Goal: Task Accomplishment & Management: Manage account settings

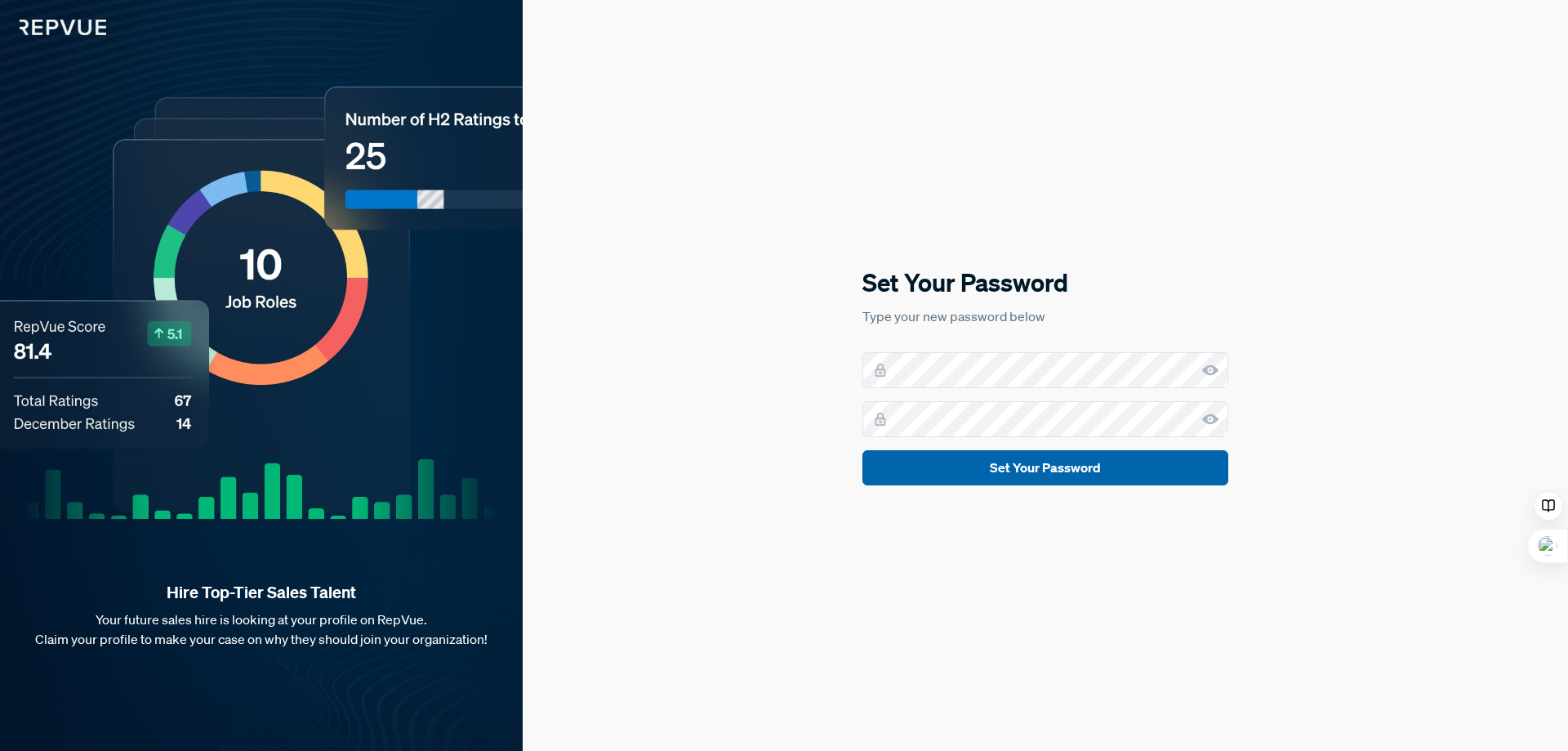
click at [1024, 477] on button "Set Your Password" at bounding box center [1045, 468] width 366 height 35
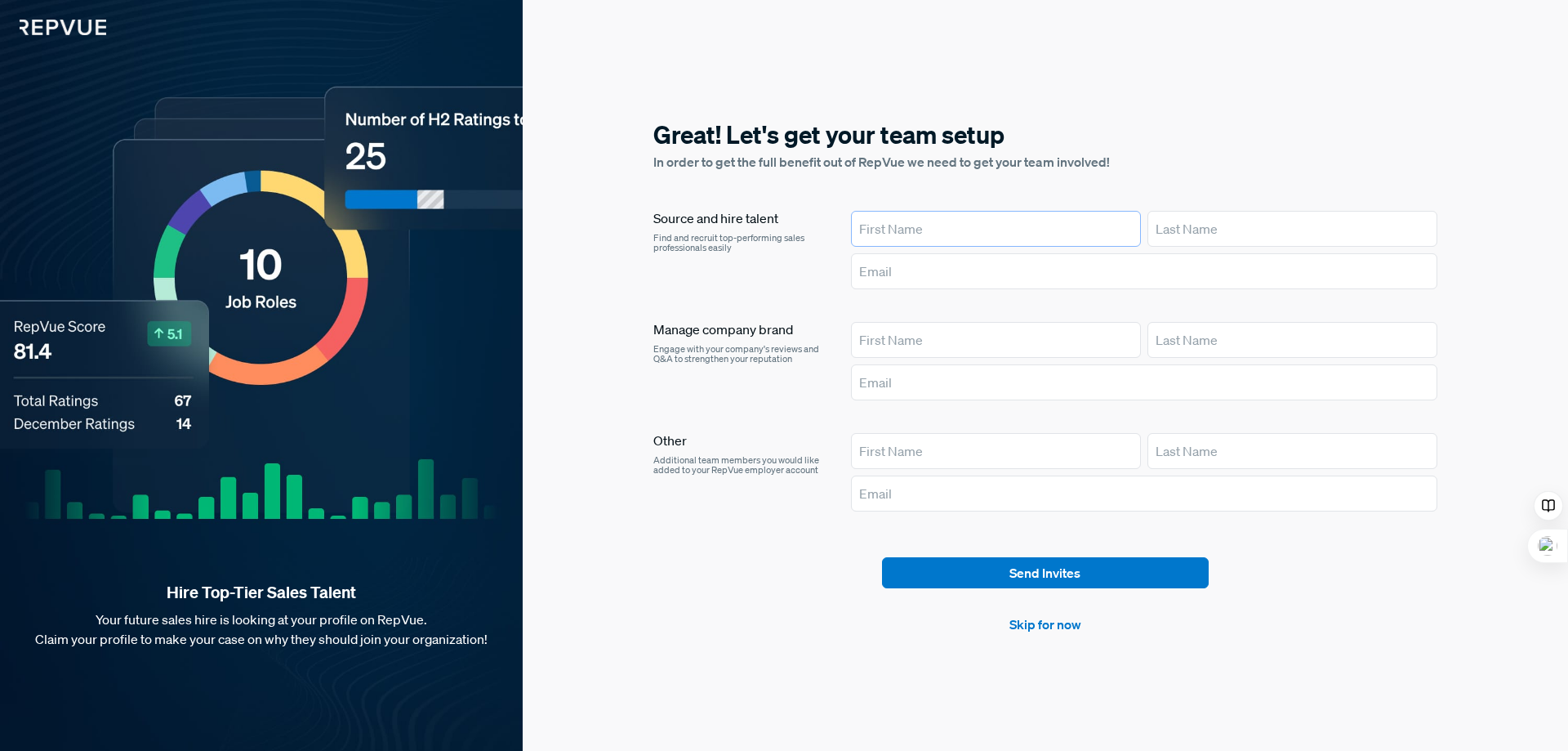
click at [965, 229] on input "text" at bounding box center [995, 229] width 290 height 36
type input "[PERSON_NAME]"
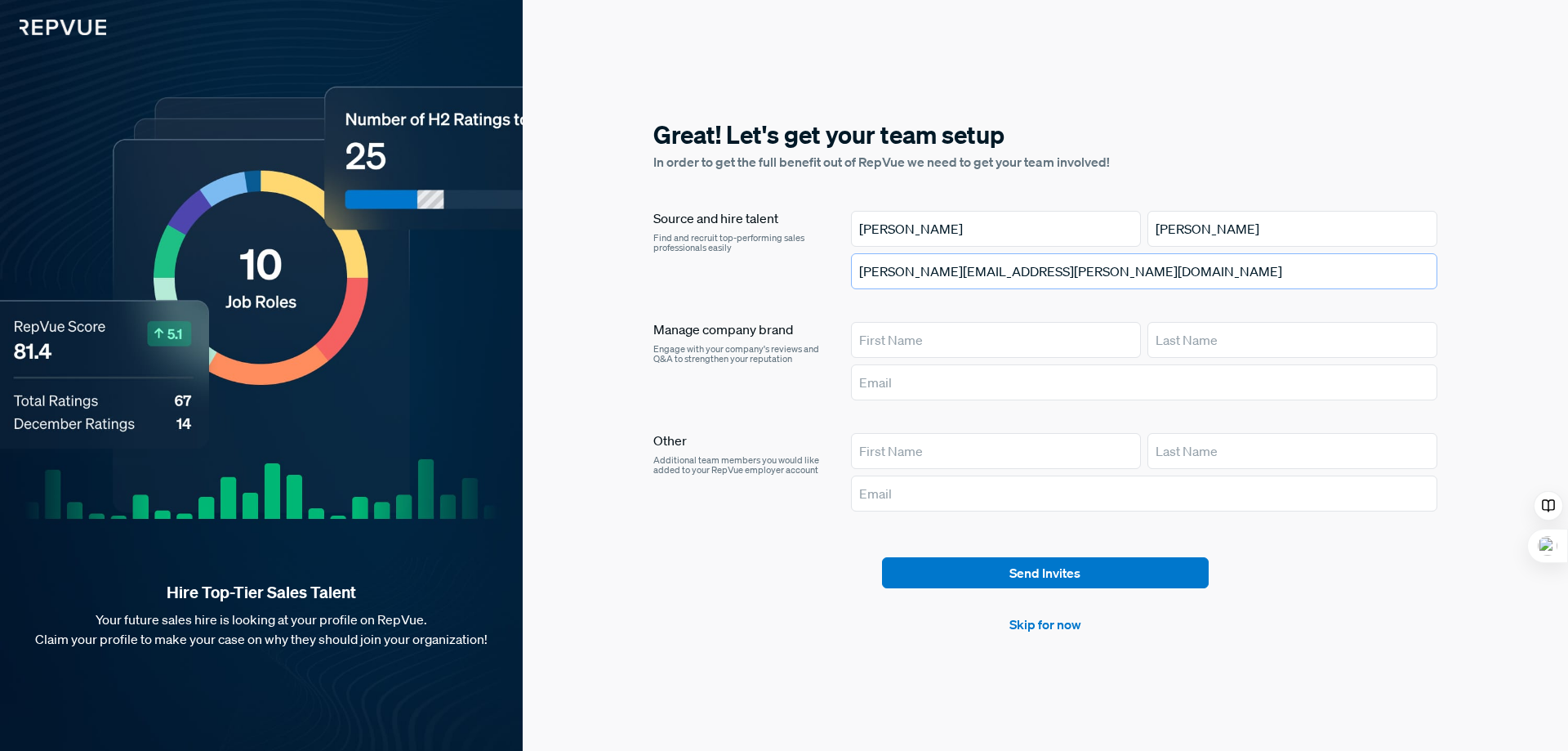
type input "[PERSON_NAME][EMAIL_ADDRESS][PERSON_NAME][DOMAIN_NAME]"
type input "[PERSON_NAME]"
drag, startPoint x: 1030, startPoint y: 272, endPoint x: 854, endPoint y: 274, distance: 176.0
click at [854, 274] on input "[PERSON_NAME][EMAIL_ADDRESS][PERSON_NAME][DOMAIN_NAME]" at bounding box center [1143, 272] width 586 height 36
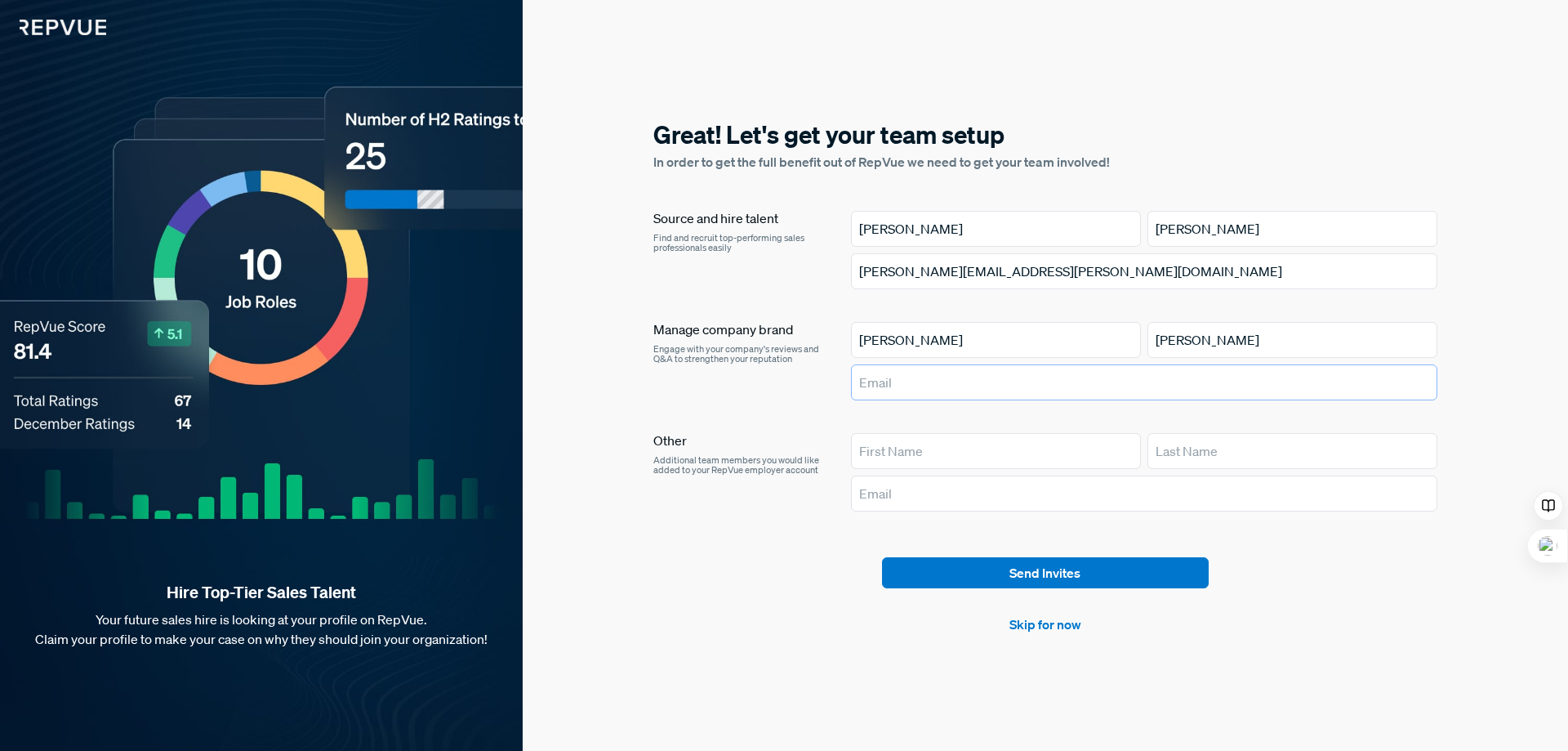
click at [901, 383] on input "text" at bounding box center [1143, 383] width 586 height 36
paste input "[PERSON_NAME][EMAIL_ADDRESS][PERSON_NAME][DOMAIN_NAME]"
type input "[PERSON_NAME][EMAIL_ADDRESS][PERSON_NAME][DOMAIN_NAME]"
drag, startPoint x: 1040, startPoint y: 266, endPoint x: 841, endPoint y: 266, distance: 199.0
click at [841, 266] on article "Source and hire talent Find and recruit top-performing sales professionals easi…" at bounding box center [1045, 253] width 784 height 85
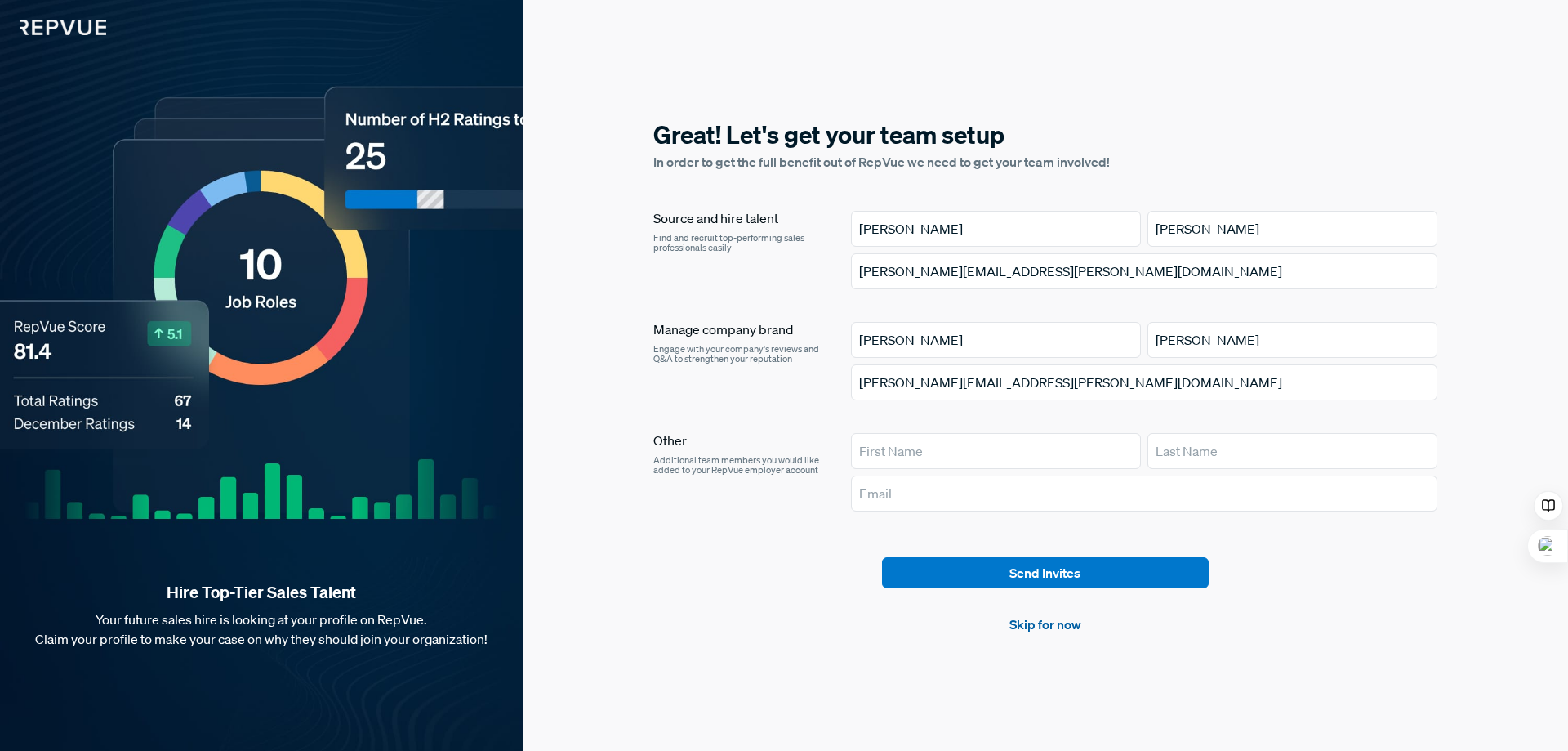
click at [1041, 618] on link "Skip for now" at bounding box center [1044, 624] width 72 height 19
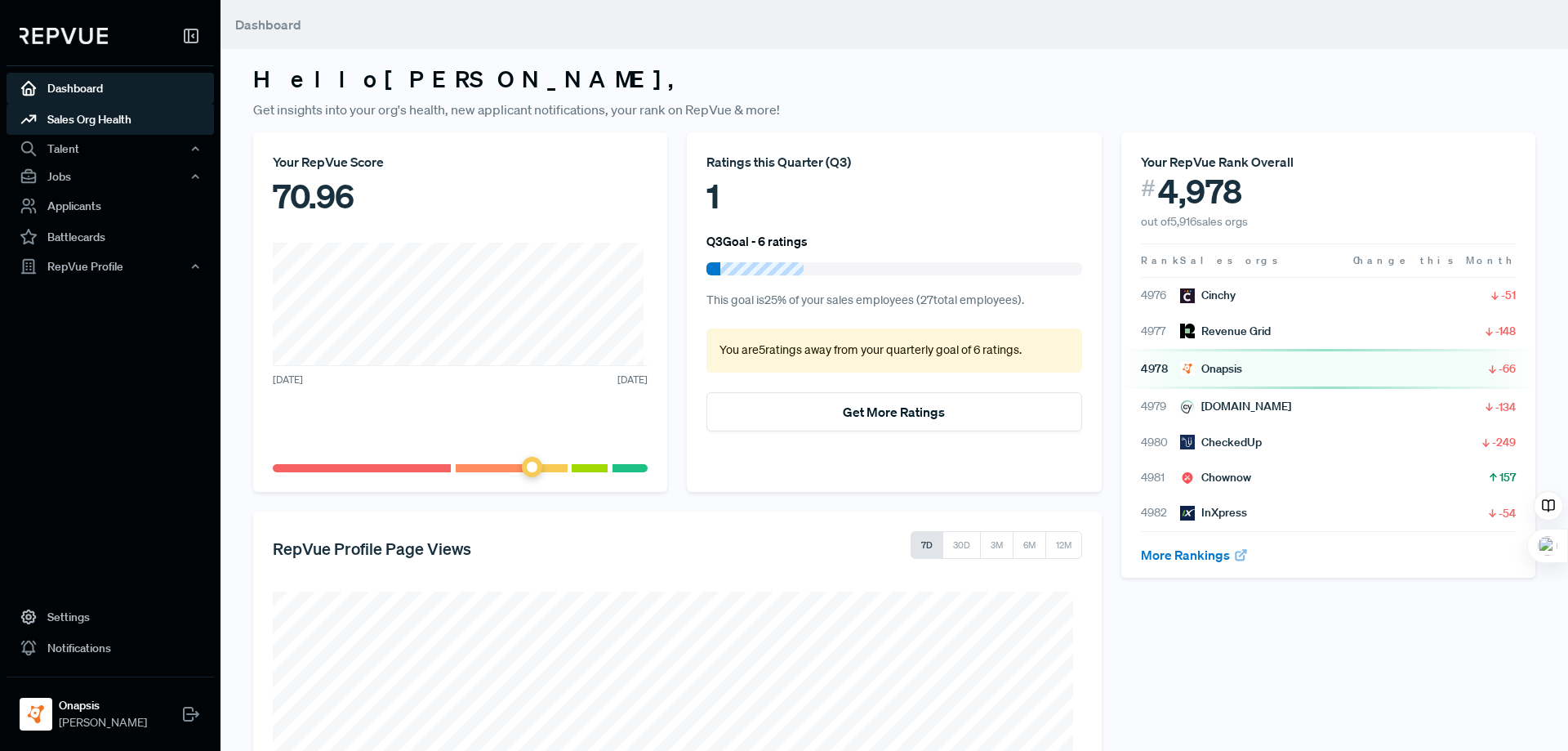
click at [92, 121] on link "Sales Org Health" at bounding box center [110, 119] width 207 height 31
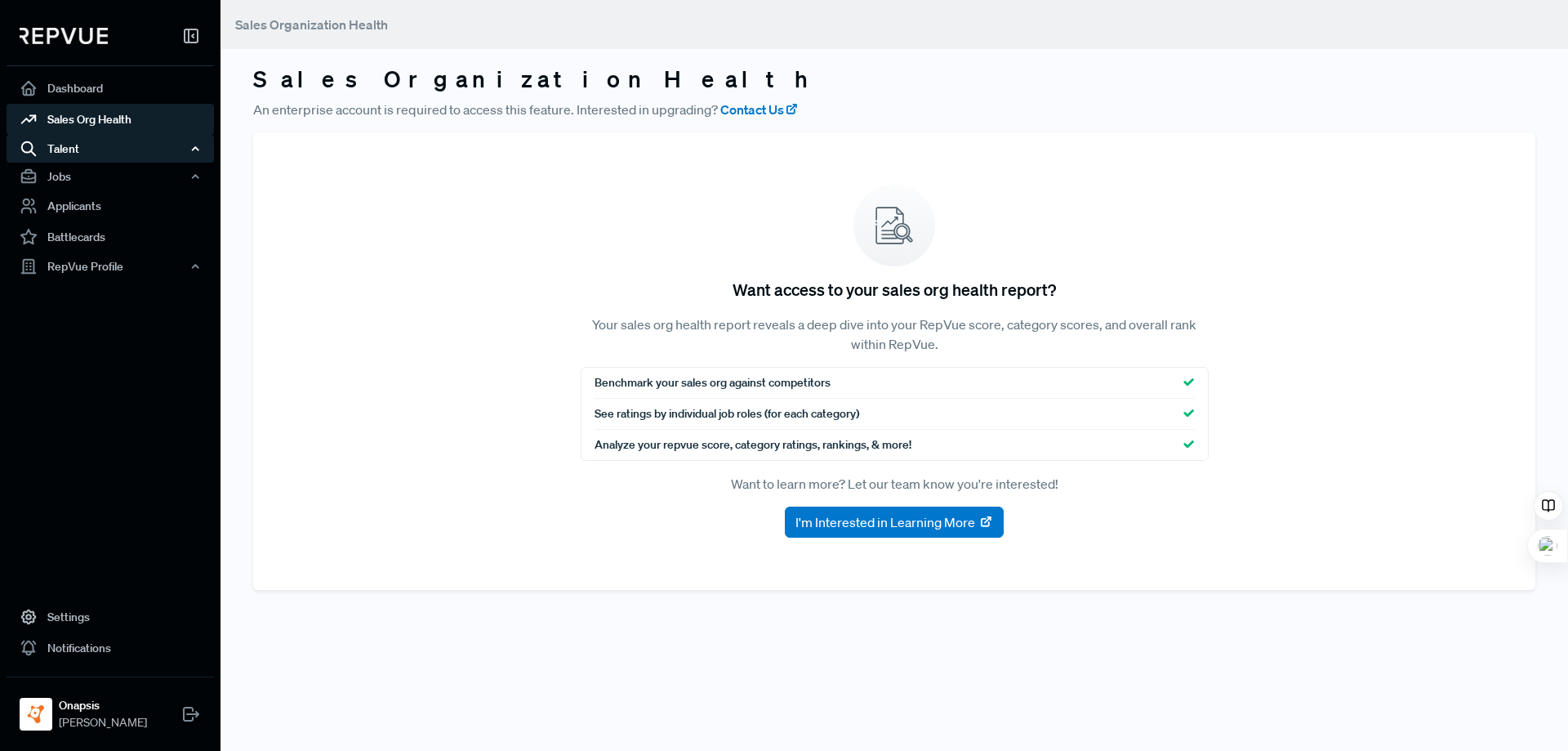
click at [89, 142] on div "Talent" at bounding box center [110, 148] width 207 height 28
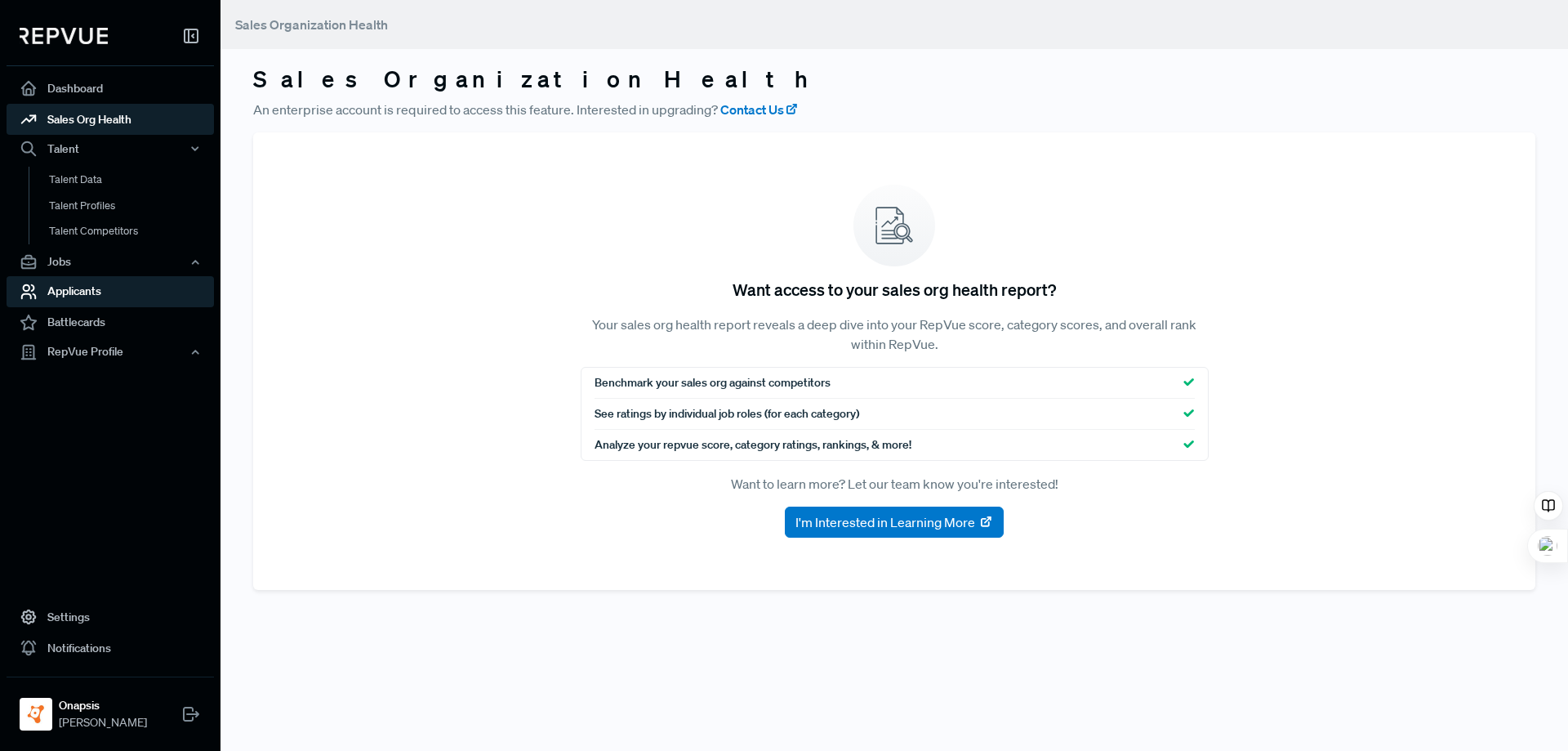
click at [85, 298] on link "Applicants" at bounding box center [110, 292] width 207 height 31
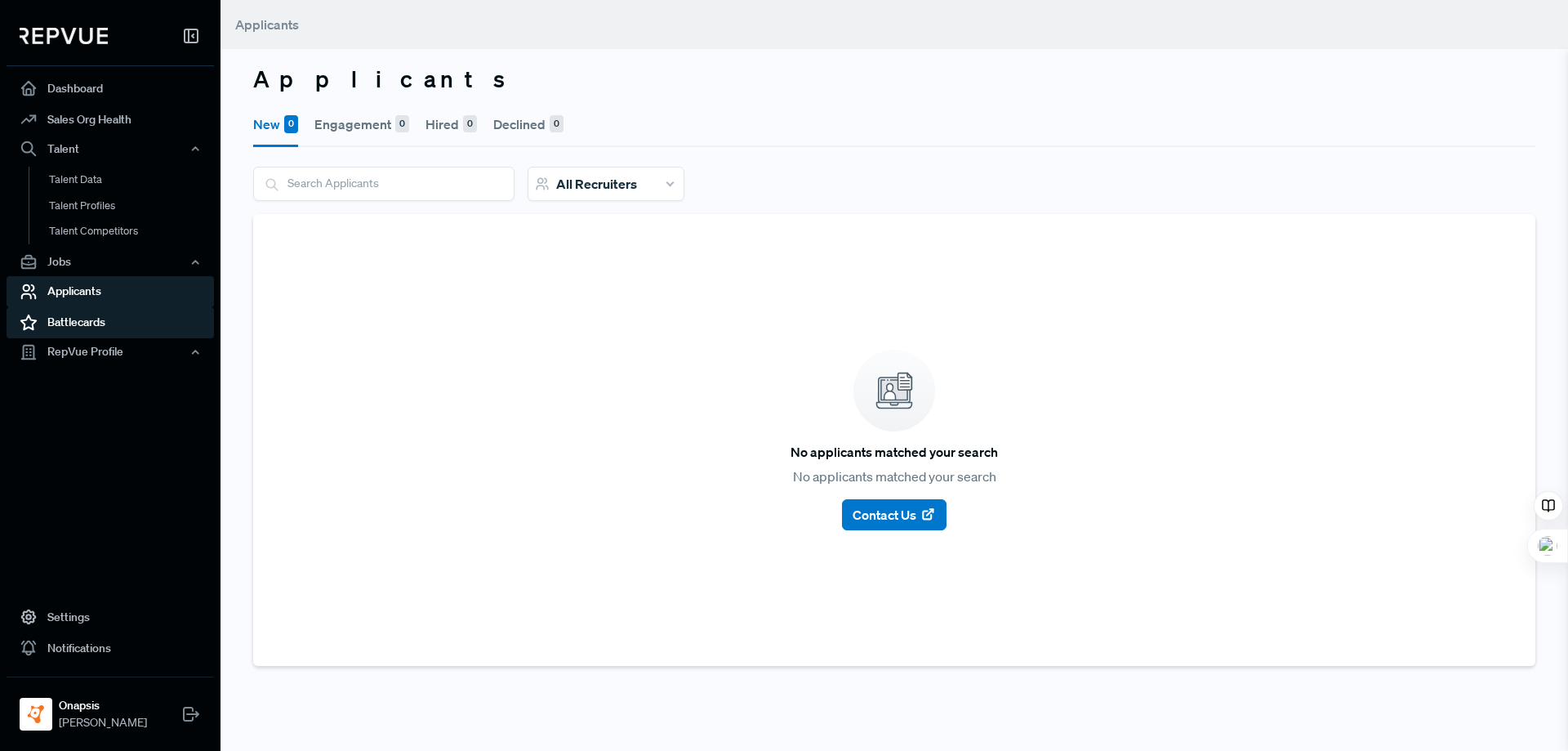
click at [87, 326] on link "Battlecards" at bounding box center [110, 322] width 207 height 31
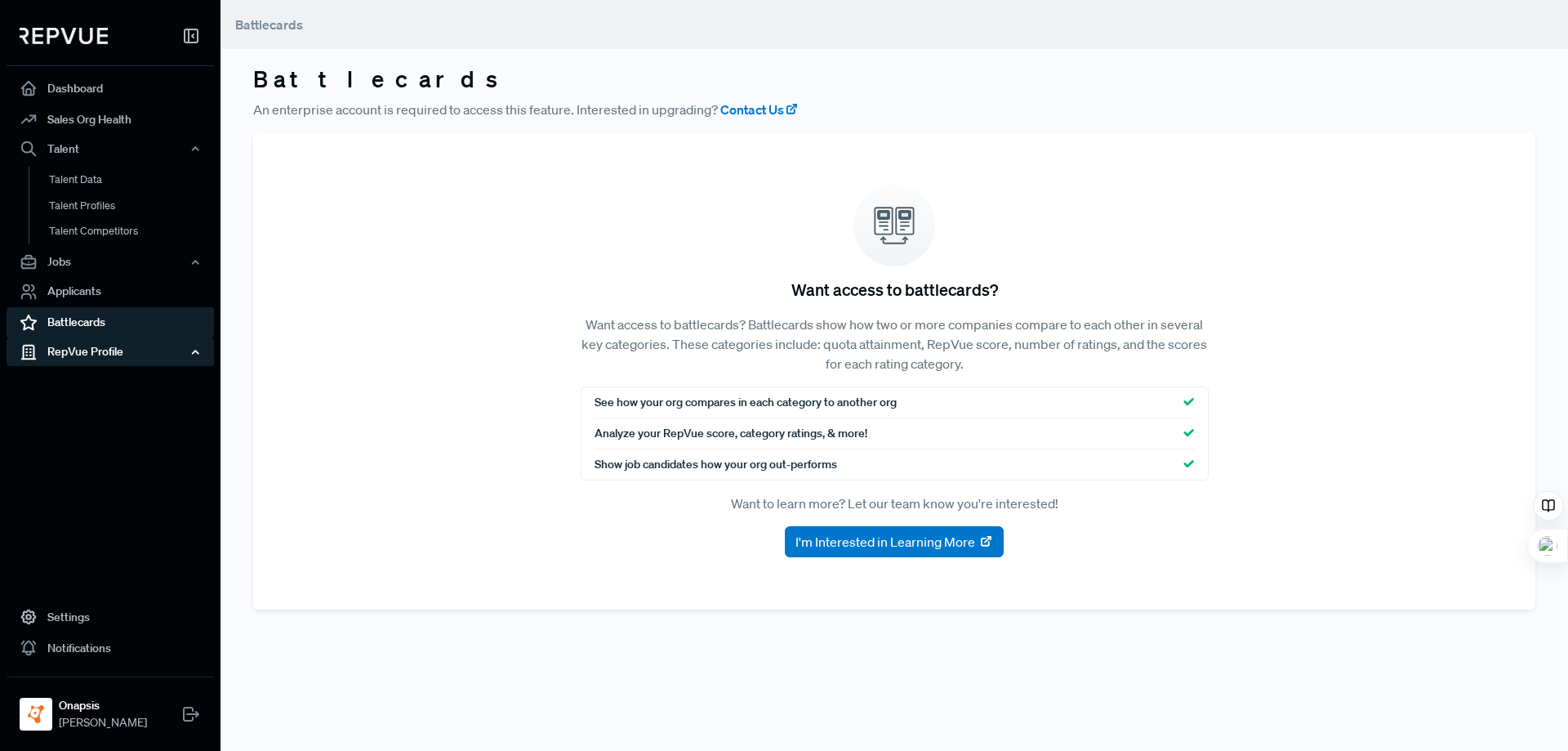
click at [88, 358] on div "RepVue Profile" at bounding box center [110, 352] width 207 height 28
click at [81, 393] on link "Profile Overview" at bounding box center [132, 391] width 207 height 42
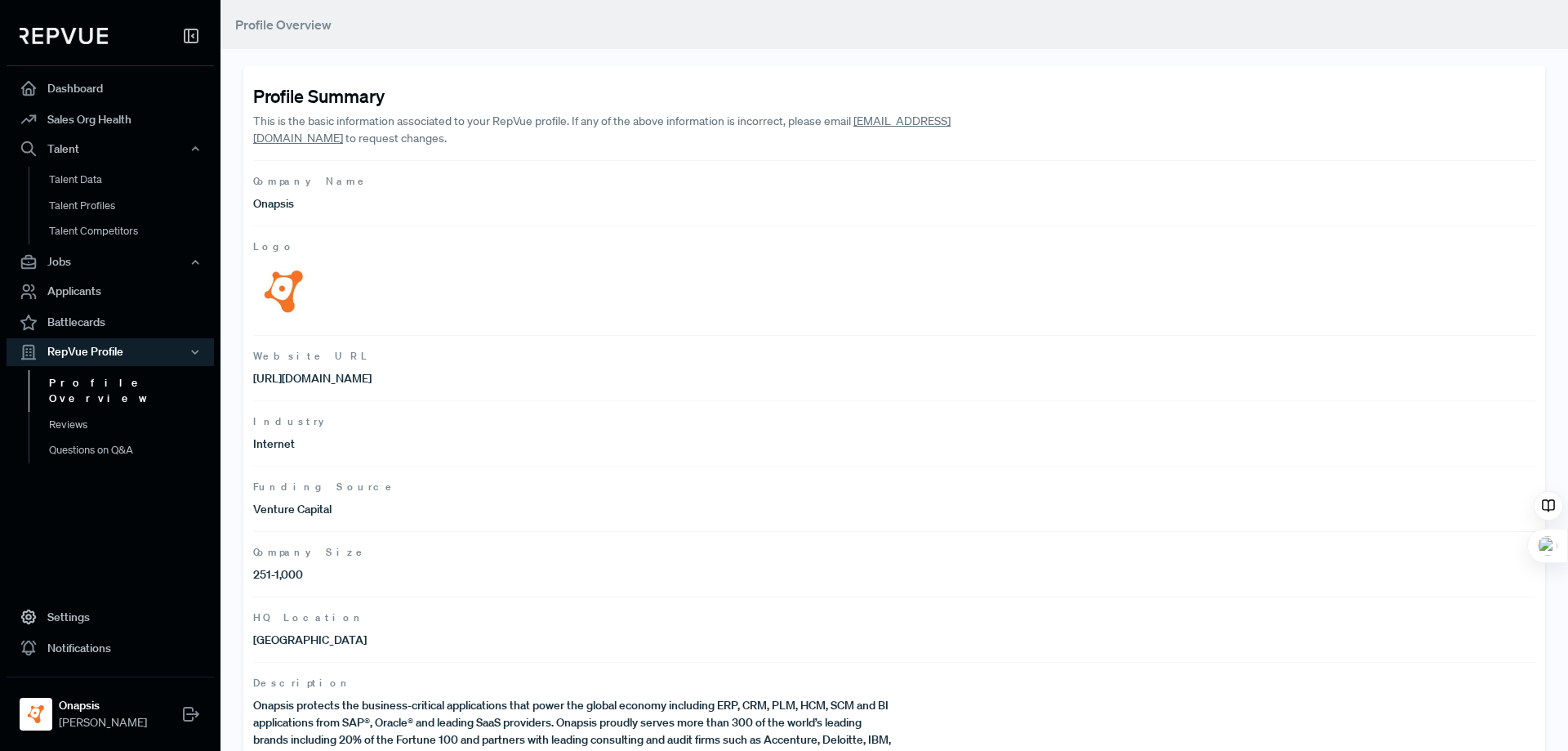
scroll to position [64, 0]
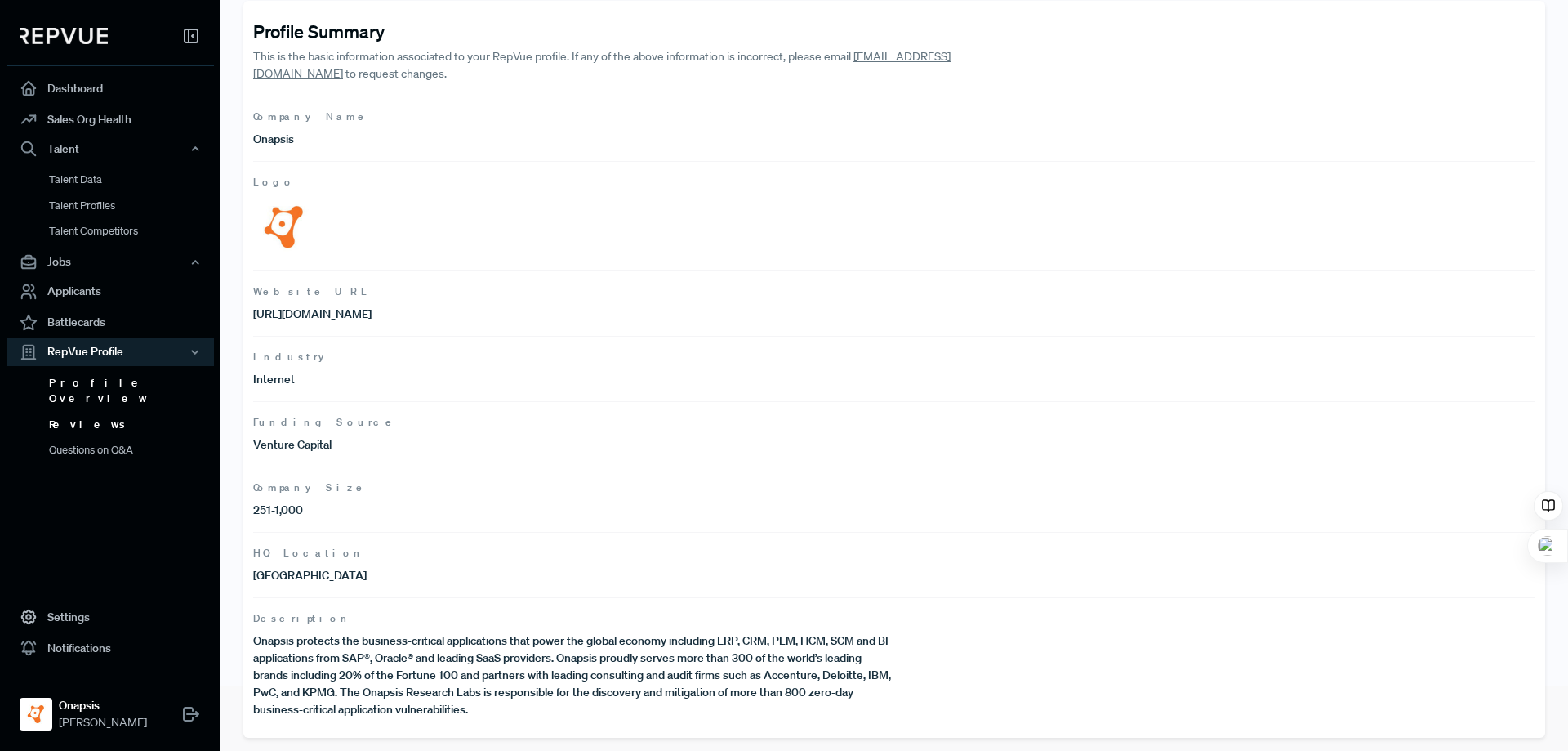
click at [126, 411] on link "Reviews" at bounding box center [132, 424] width 207 height 26
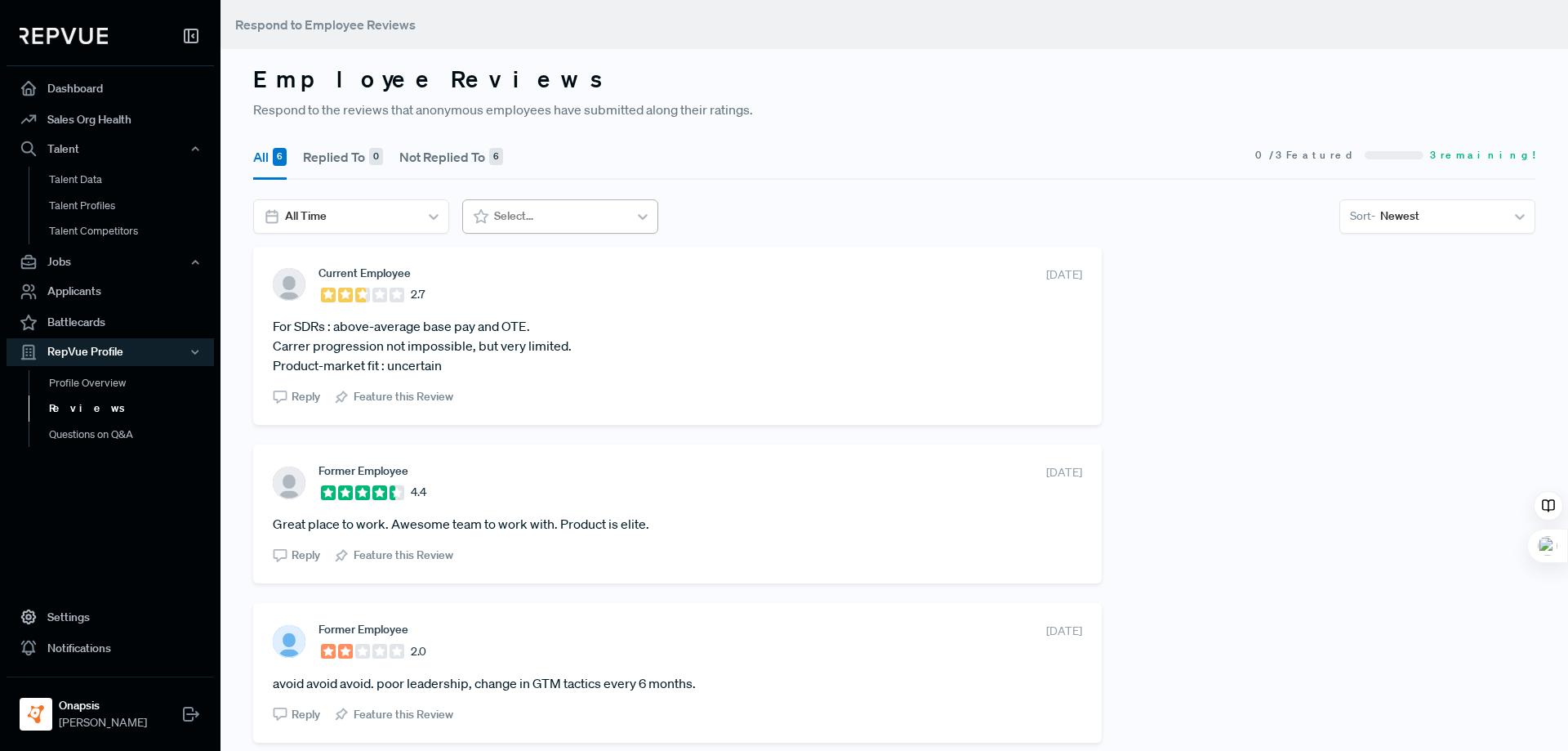
click at [633, 214] on div at bounding box center [642, 216] width 30 height 30
click at [633, 213] on div at bounding box center [642, 216] width 30 height 30
click at [77, 441] on link "Questions on Q&A" at bounding box center [132, 434] width 207 height 26
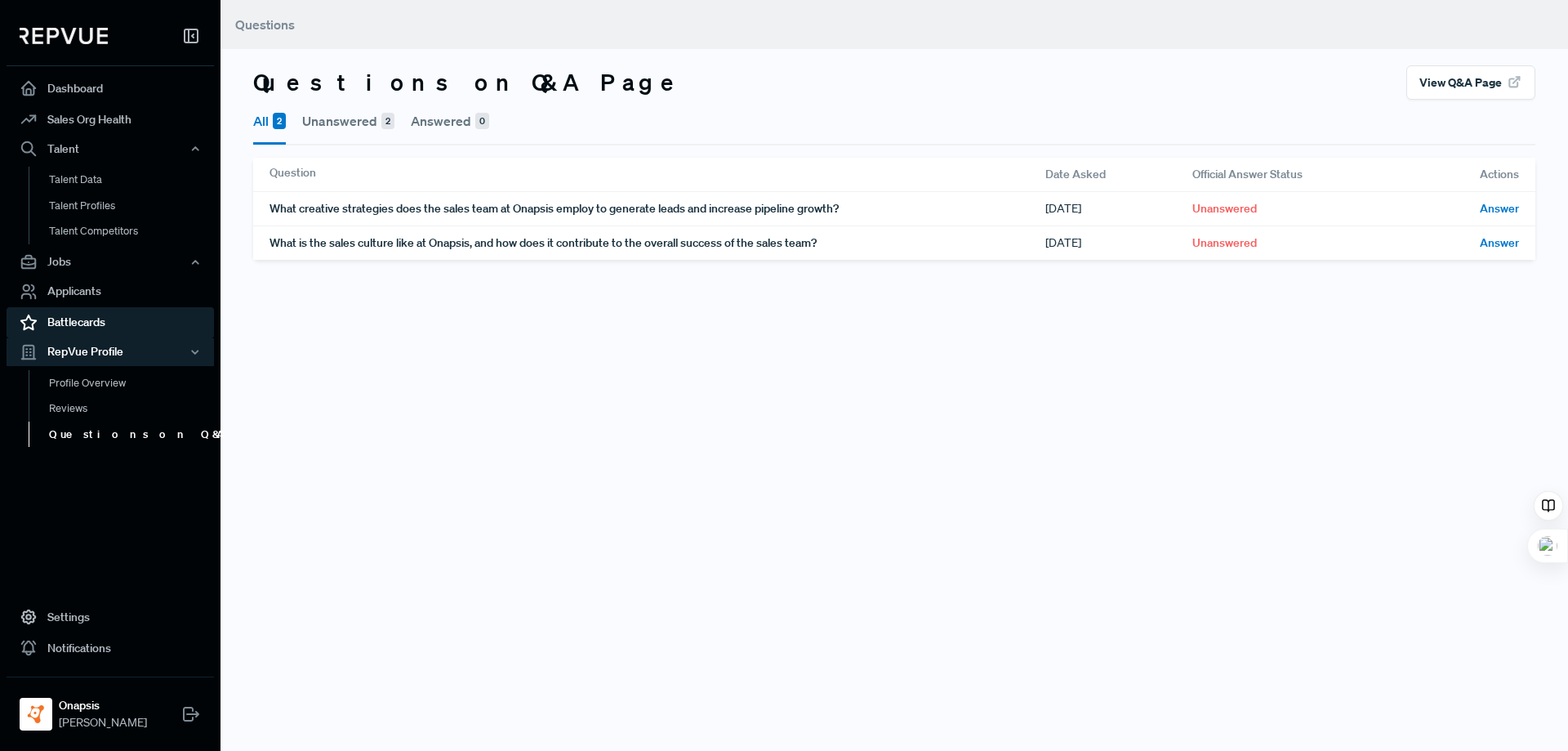
click at [93, 318] on link "Battlecards" at bounding box center [110, 322] width 207 height 31
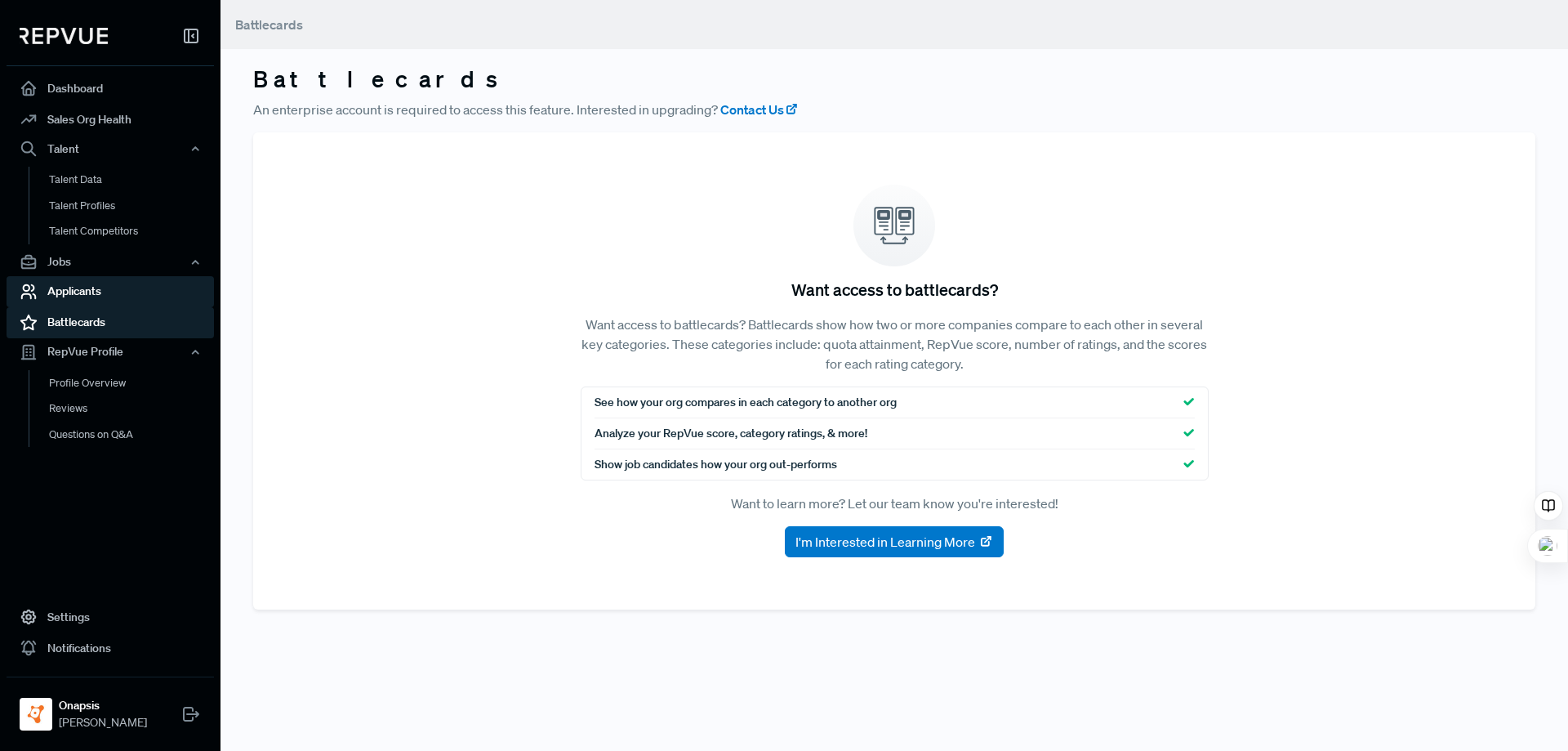
click at [92, 289] on link "Applicants" at bounding box center [110, 292] width 207 height 31
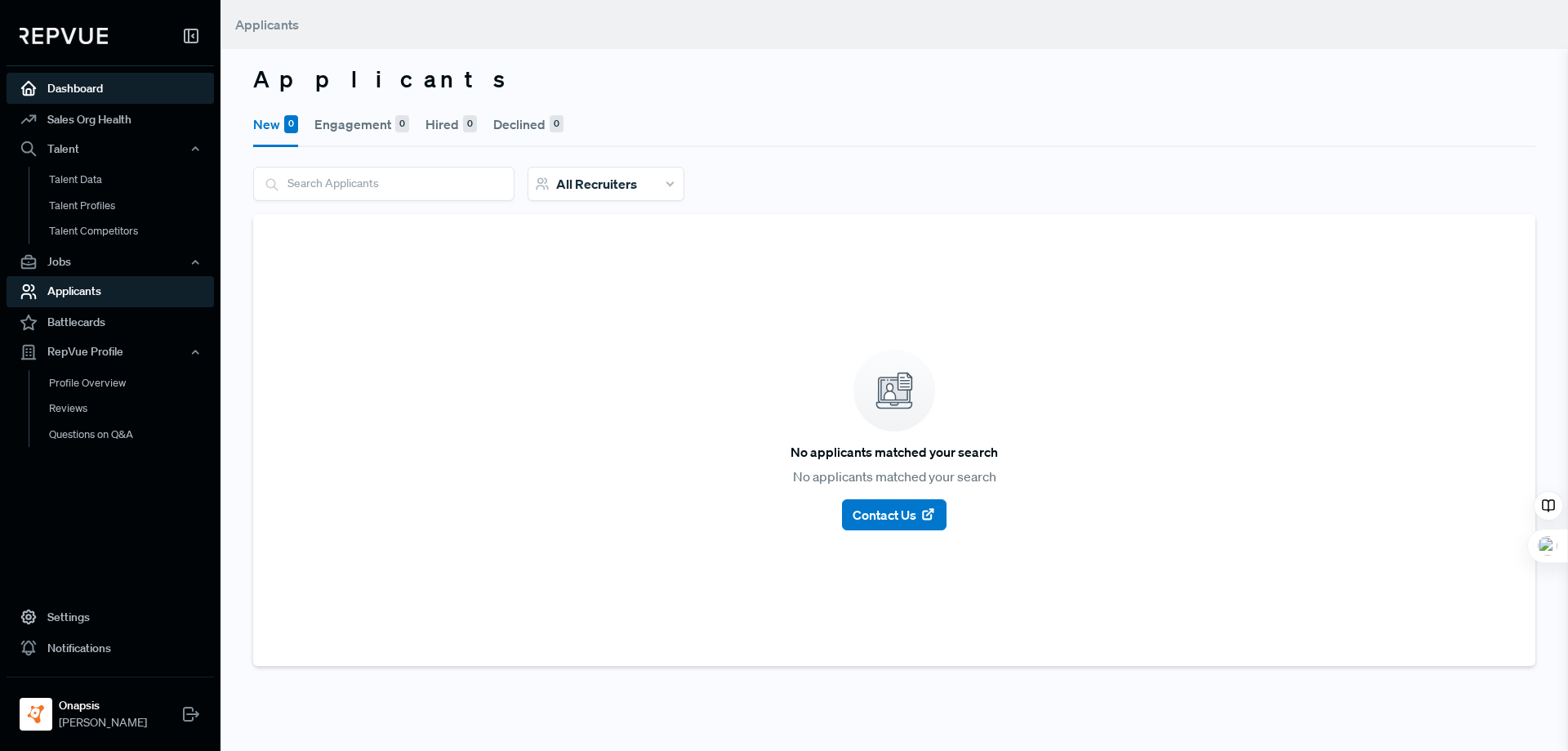
click at [81, 87] on link "Dashboard" at bounding box center [110, 88] width 207 height 31
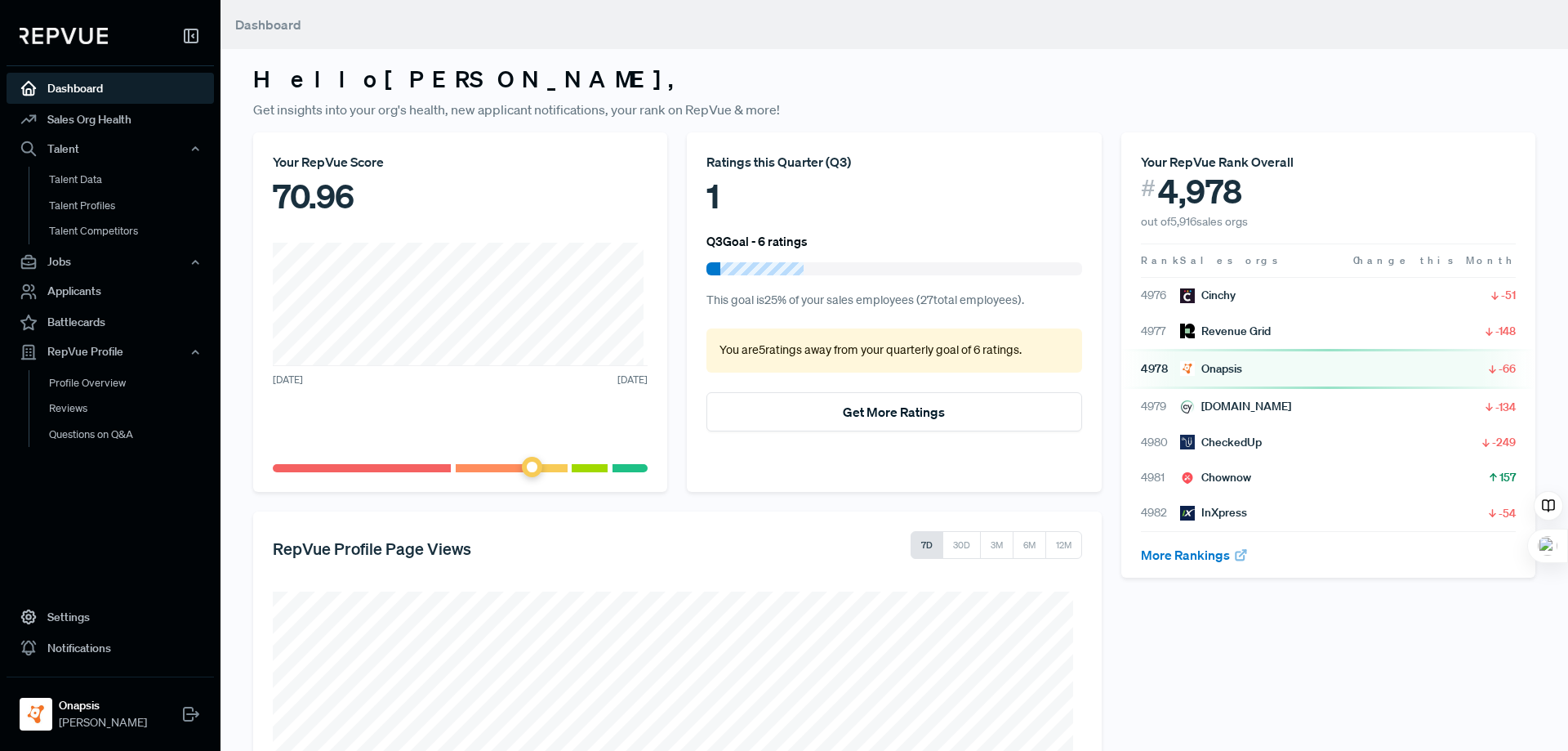
click at [67, 36] on img at bounding box center [63, 35] width 88 height 16
click at [193, 36] on use at bounding box center [191, 36] width 13 height 13
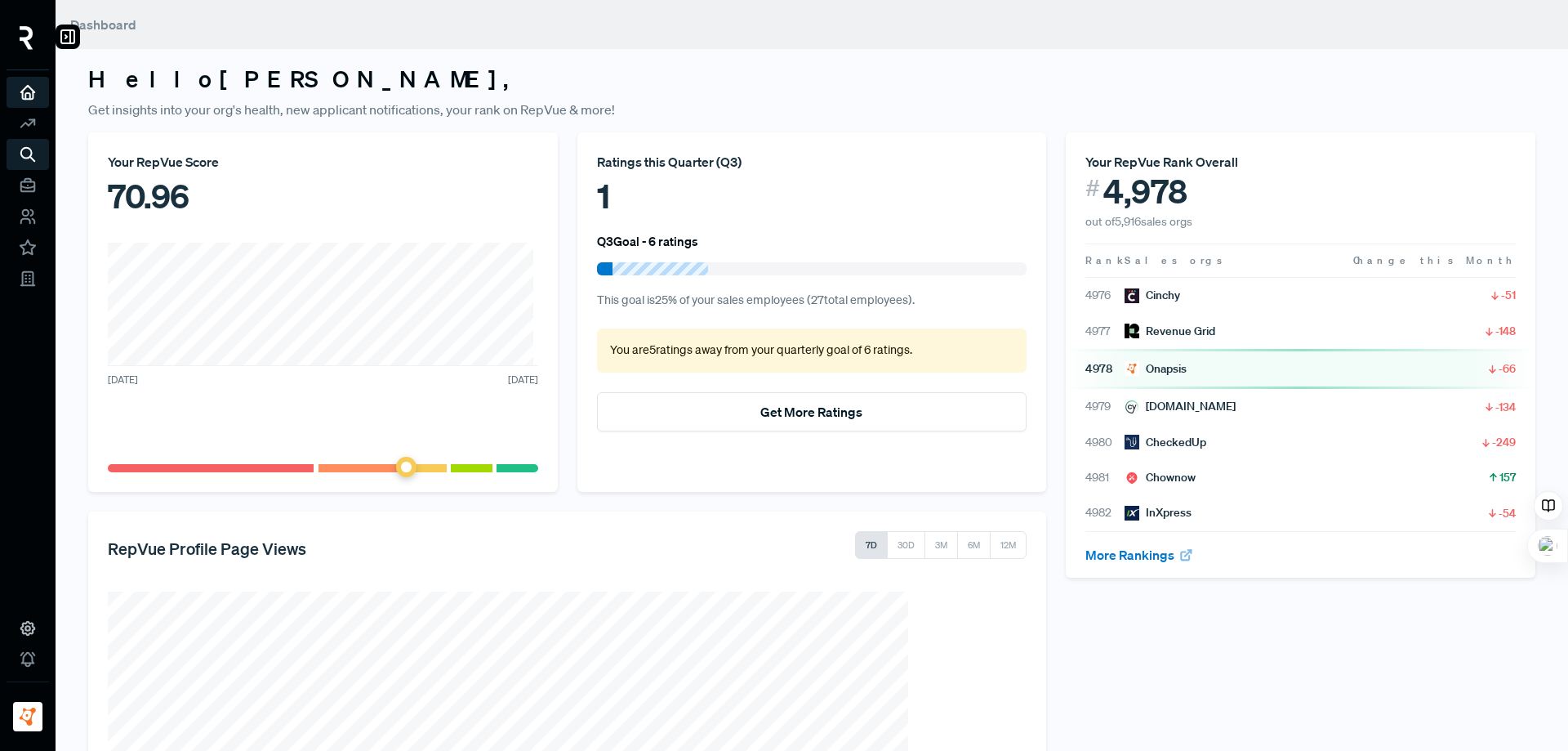
click at [26, 37] on img at bounding box center [26, 37] width 14 height 24
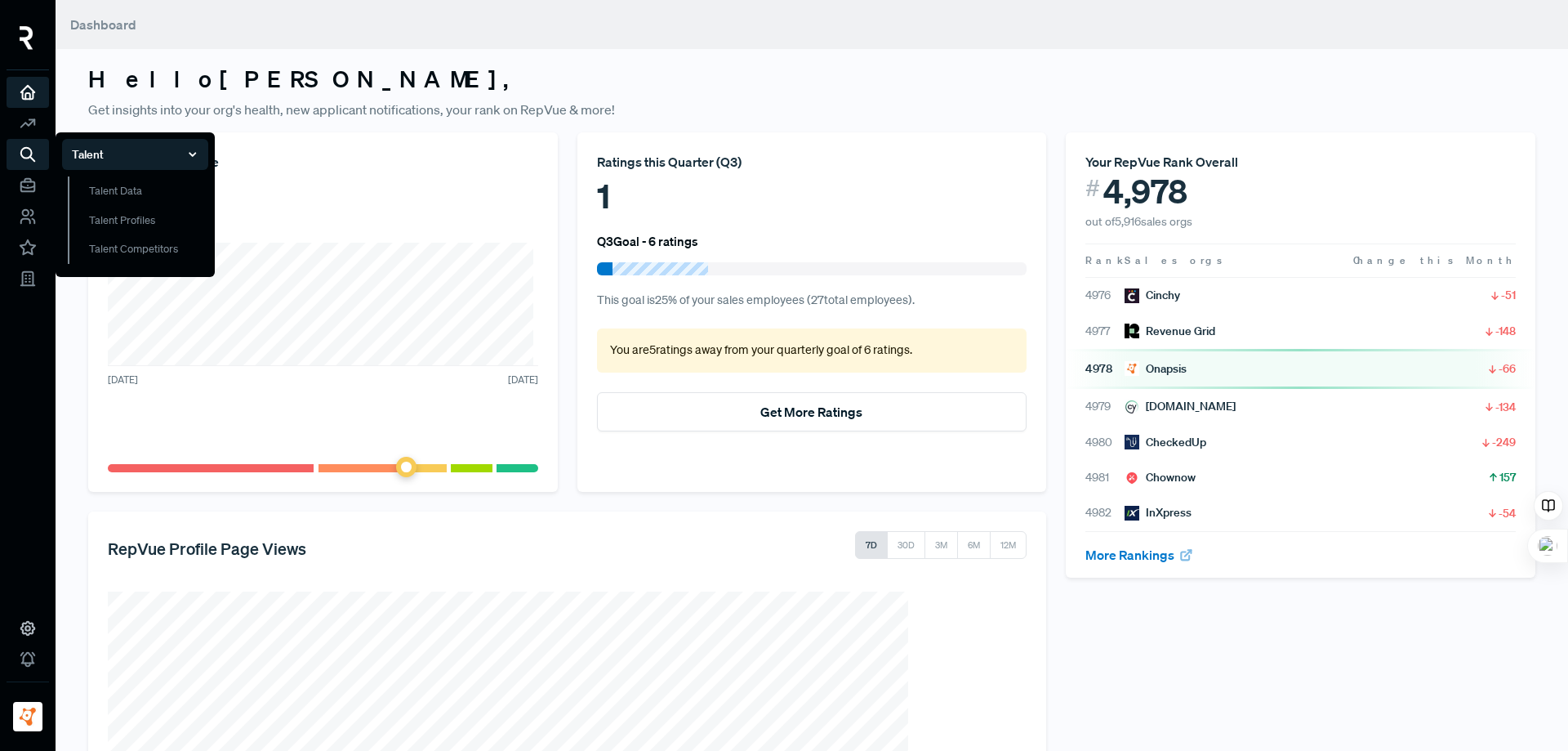
click at [25, 153] on icon at bounding box center [28, 154] width 18 height 18
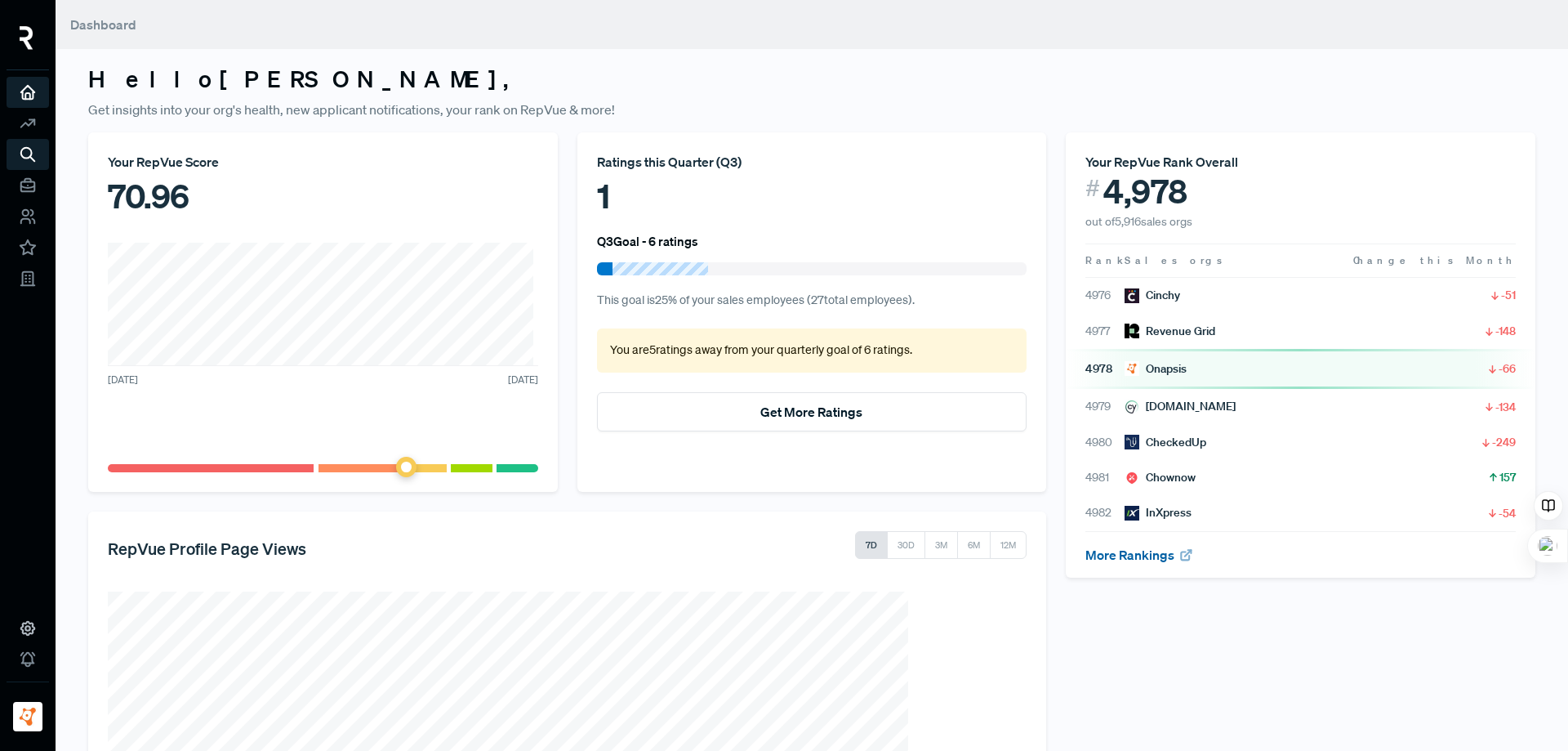
click at [1116, 551] on link "More Rankings" at bounding box center [1139, 554] width 108 height 16
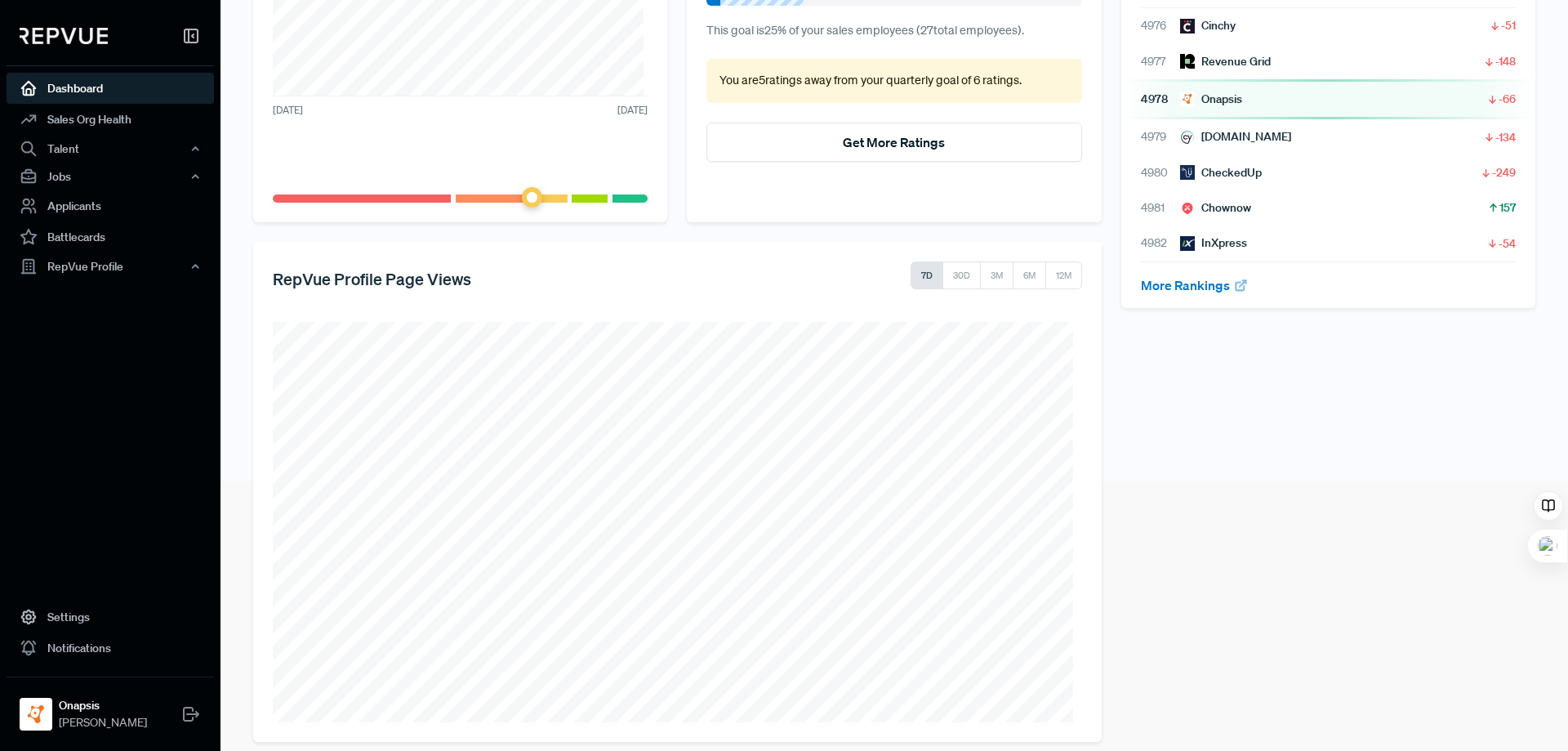
scroll to position [287, 0]
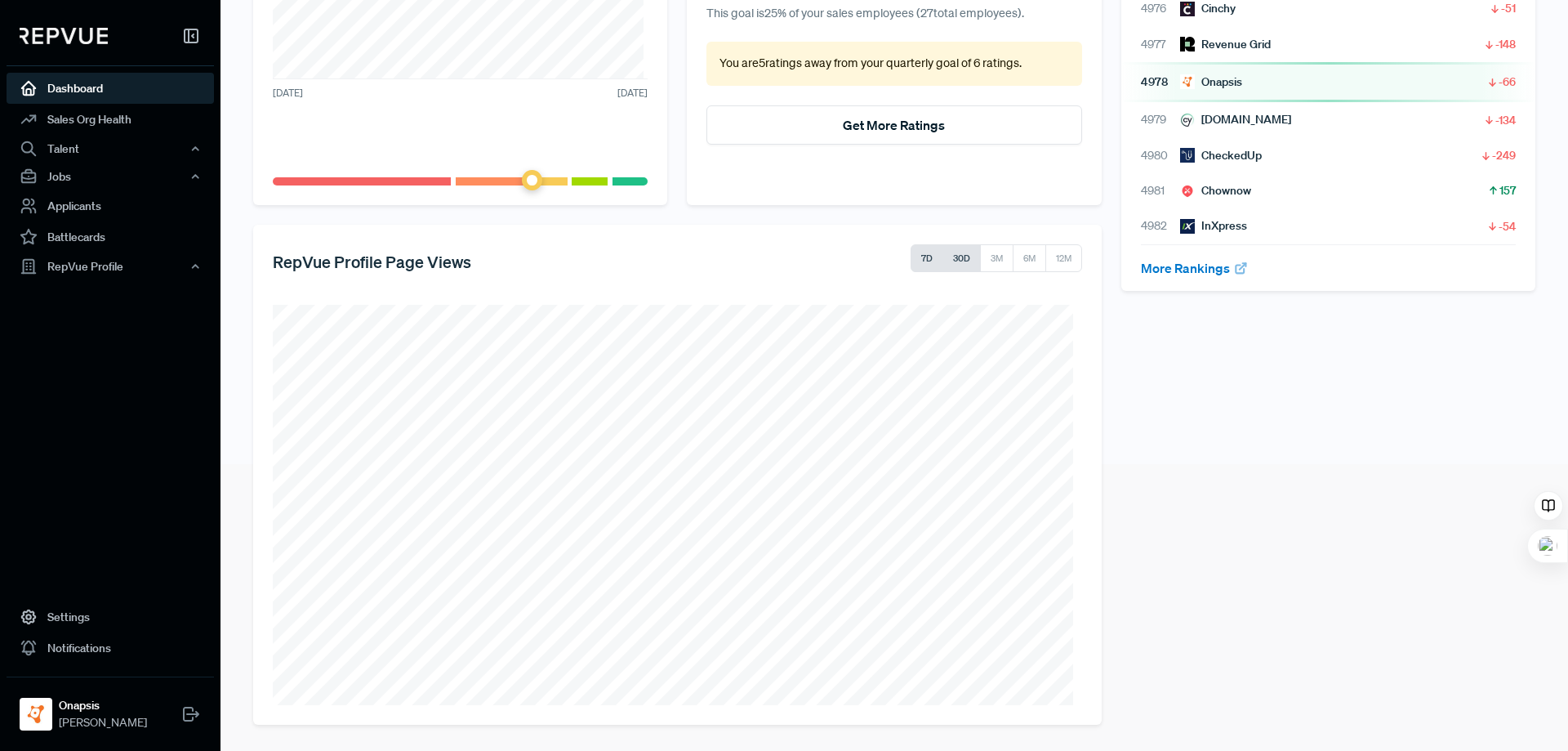
click at [957, 260] on button "30D" at bounding box center [961, 257] width 38 height 28
click at [991, 258] on button "3M" at bounding box center [996, 257] width 33 height 28
click at [1013, 257] on button "6M" at bounding box center [1029, 257] width 34 height 28
click at [1055, 256] on button "12M" at bounding box center [1063, 257] width 36 height 28
click at [88, 646] on link "Notifications" at bounding box center [110, 648] width 207 height 31
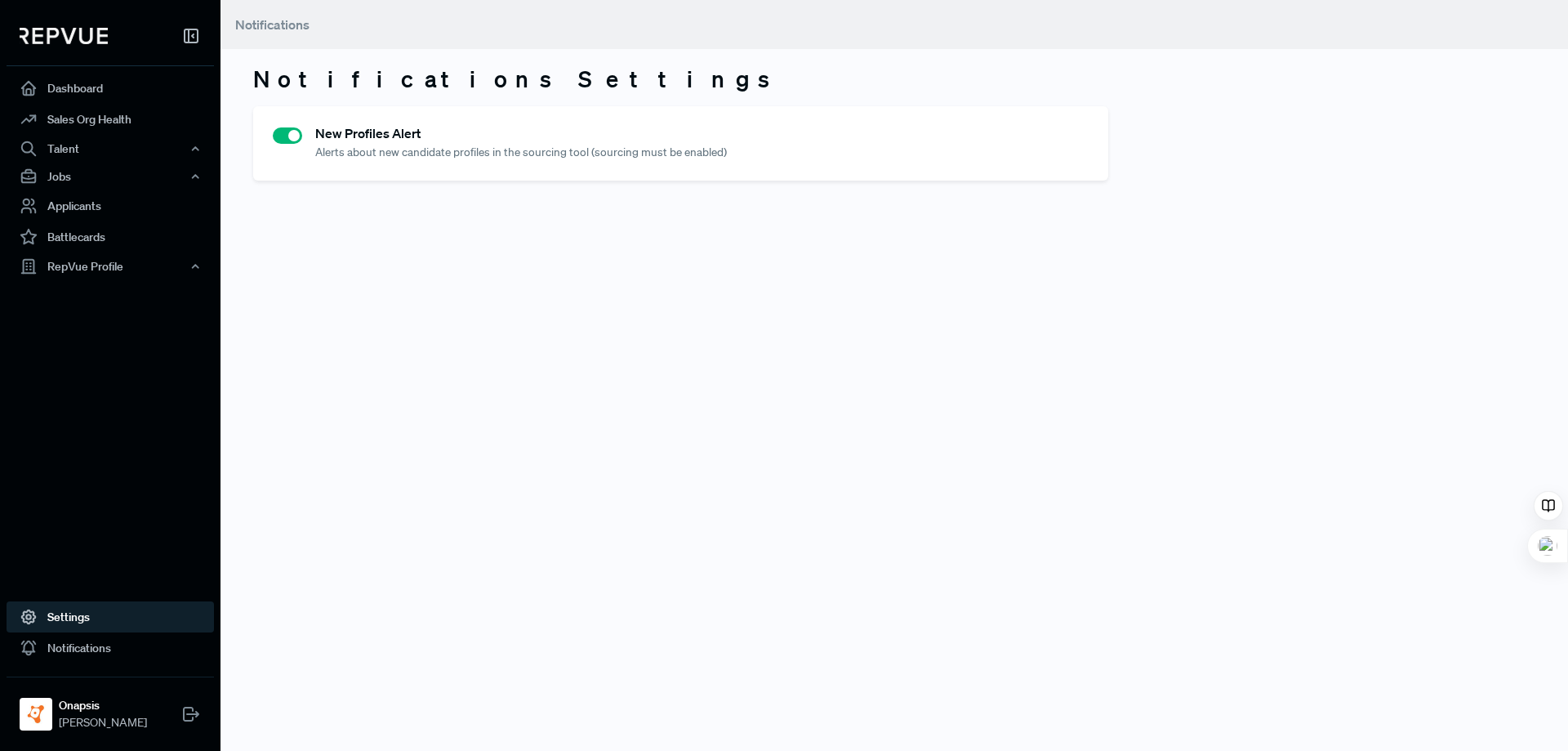
click at [64, 617] on link "Settings" at bounding box center [110, 616] width 207 height 31
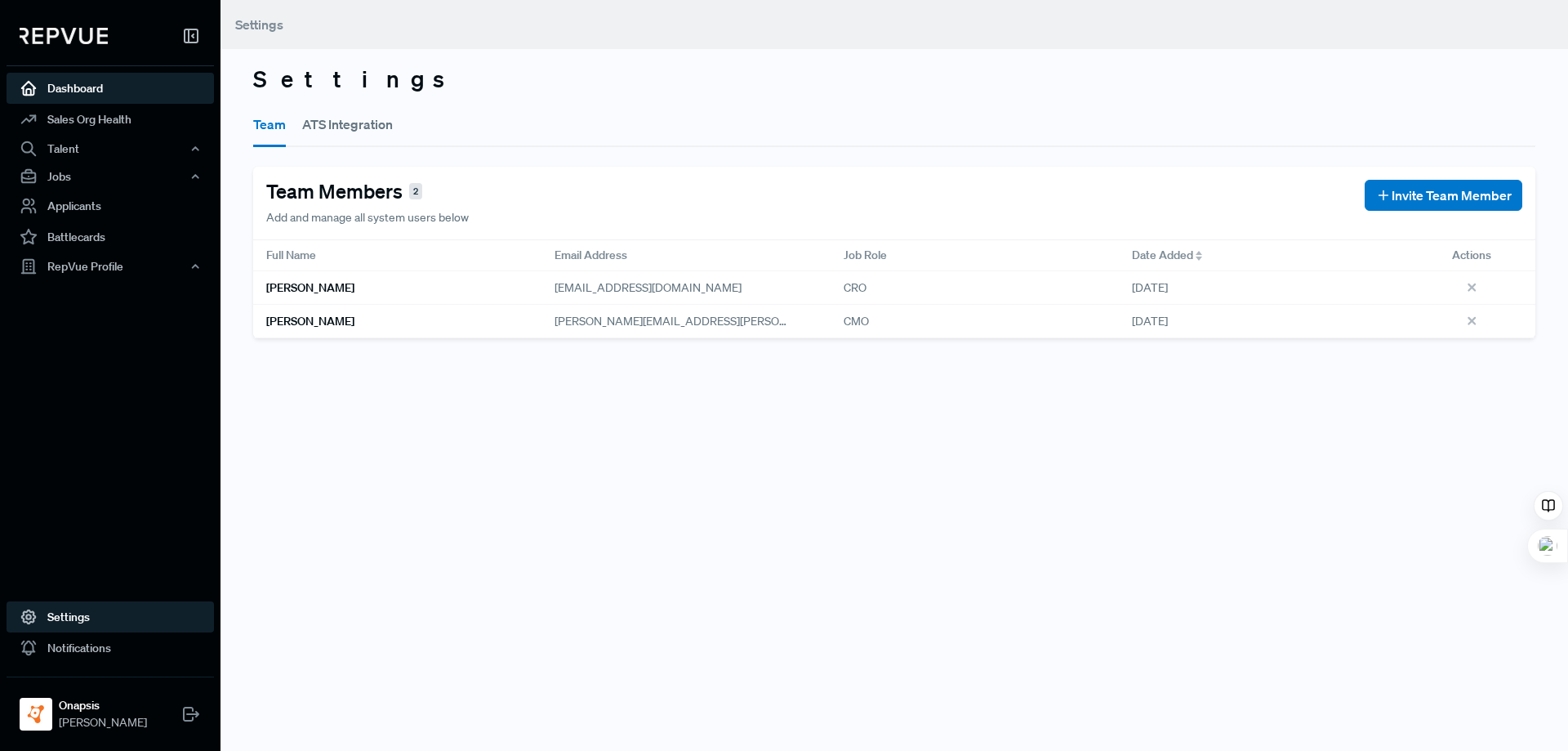
click at [91, 93] on link "Dashboard" at bounding box center [110, 88] width 207 height 31
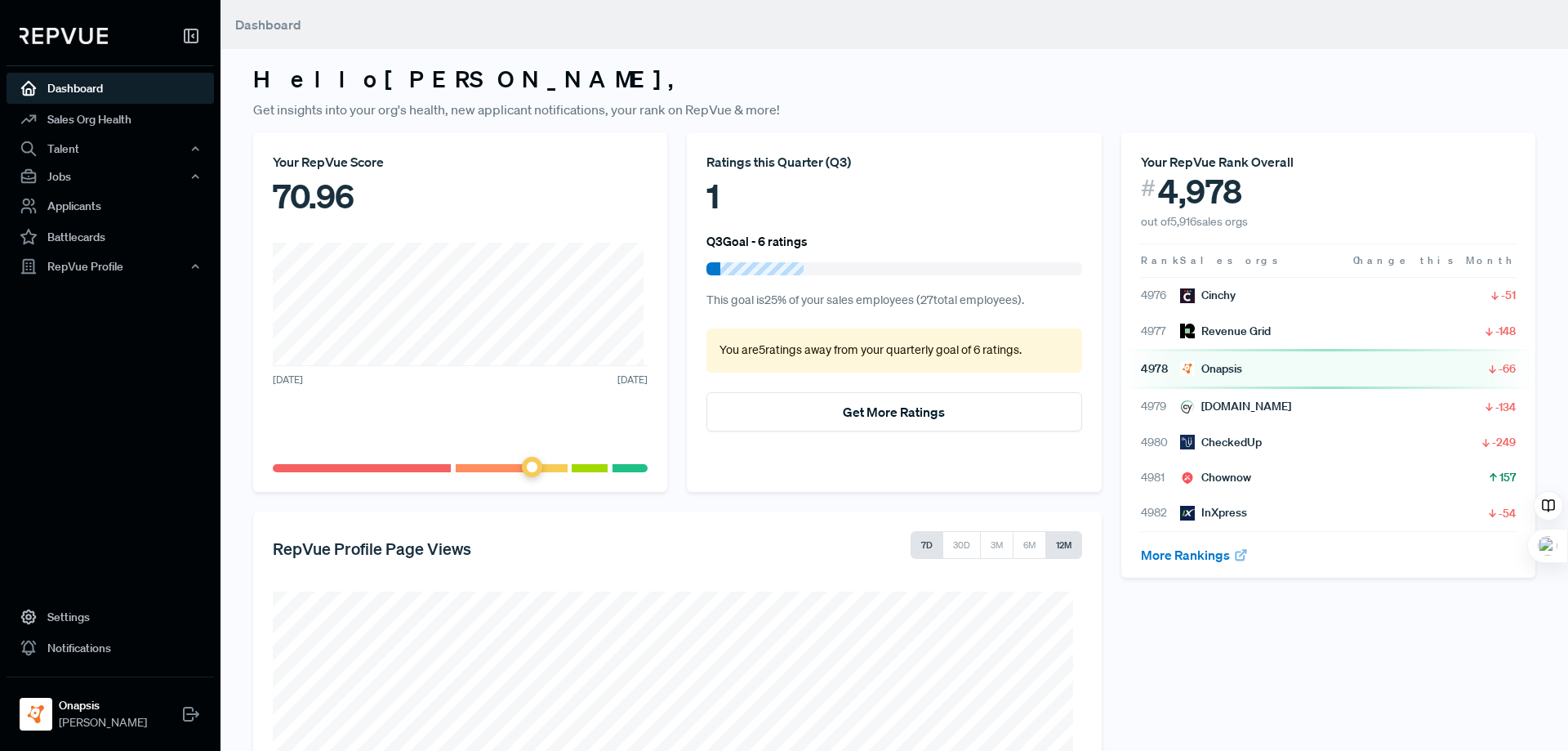
click at [1054, 542] on button "12M" at bounding box center [1063, 544] width 36 height 28
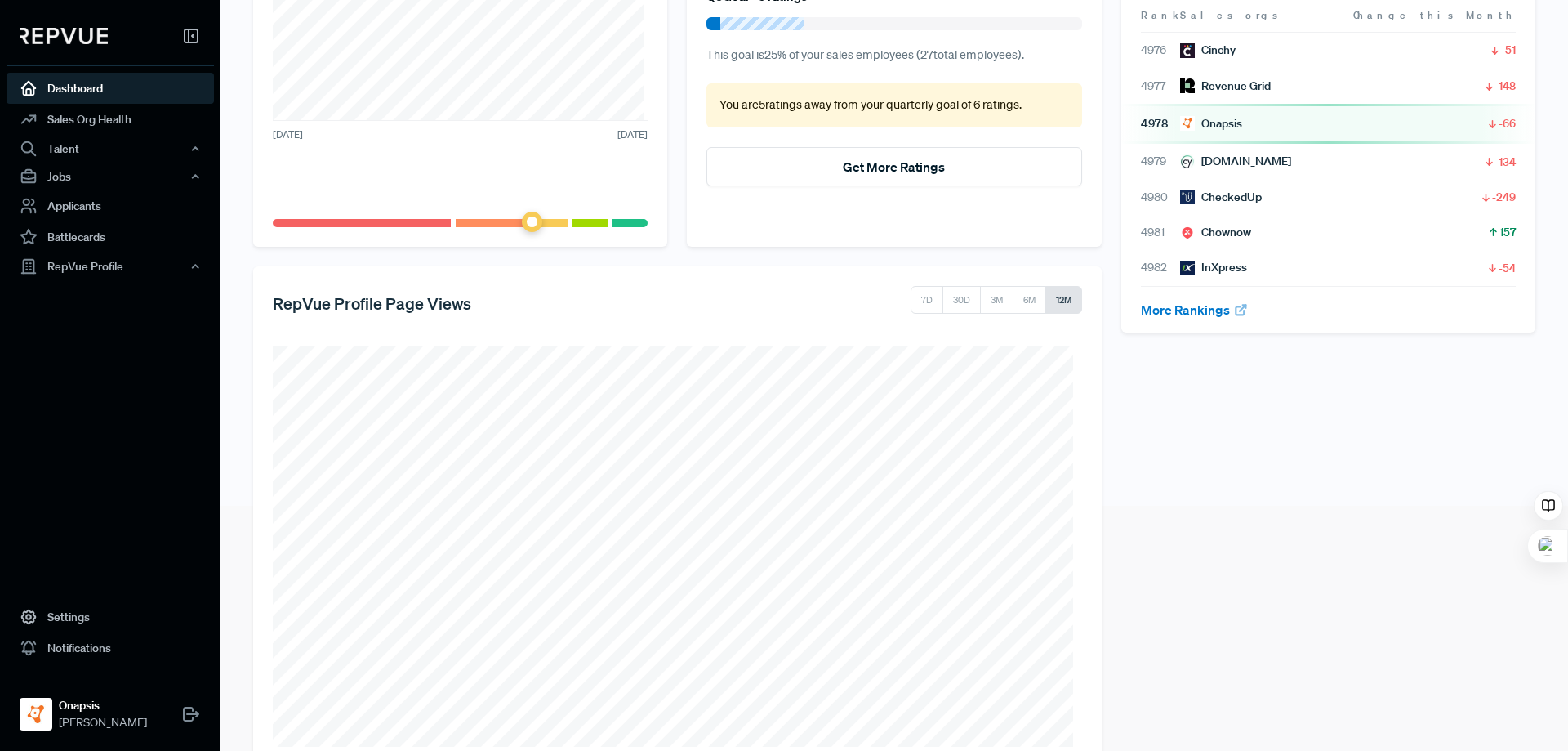
scroll to position [287, 0]
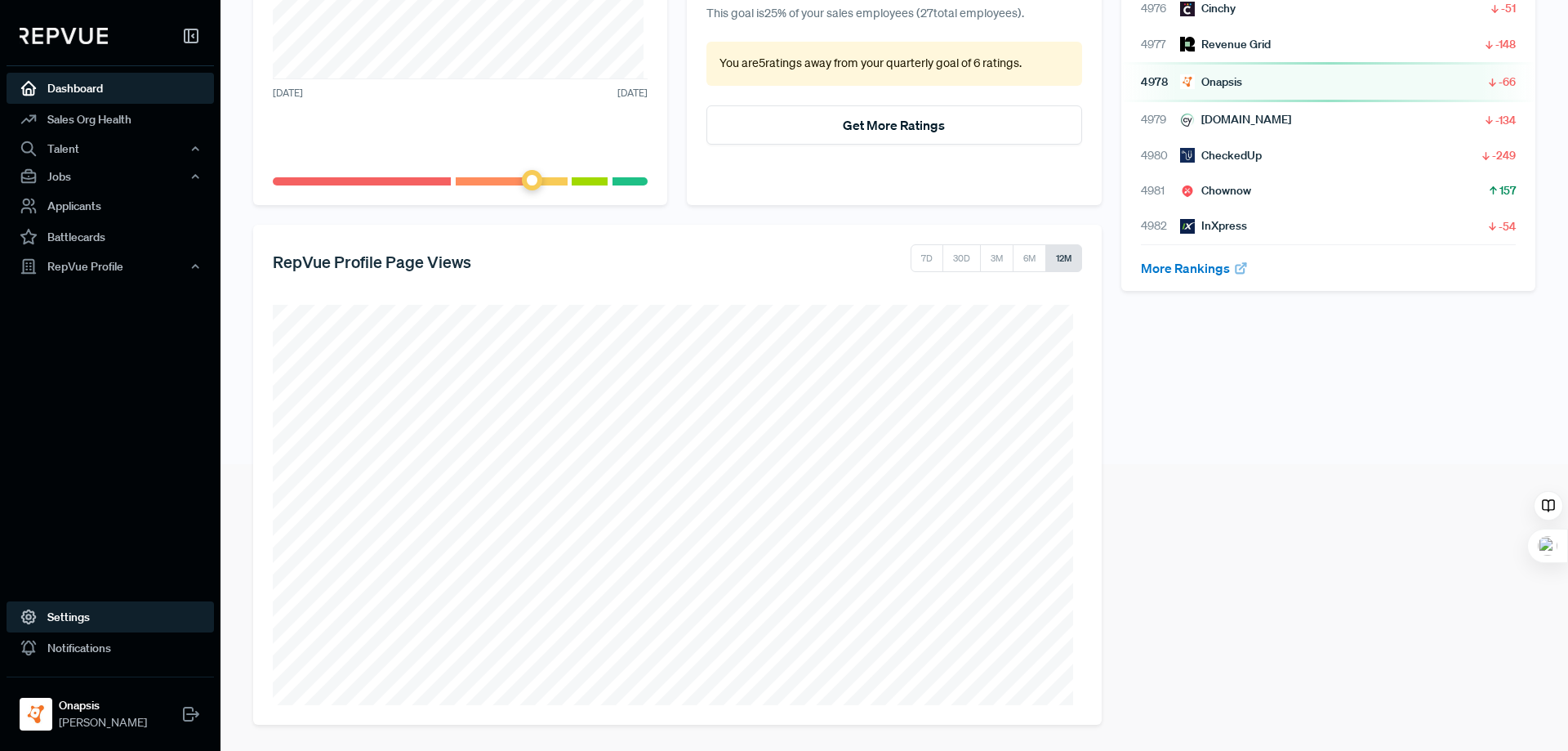
click at [83, 618] on link "Settings" at bounding box center [110, 616] width 207 height 31
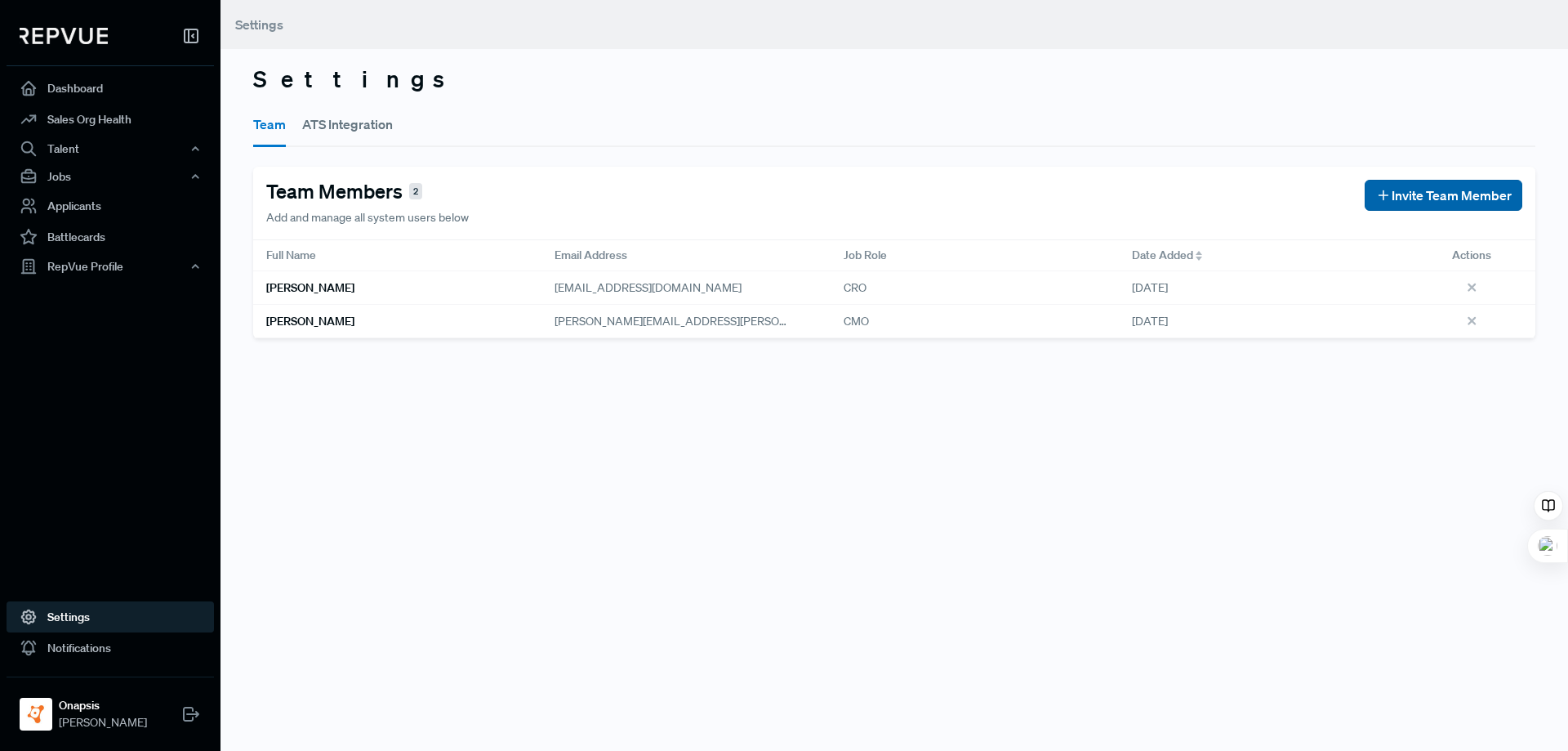
click at [1404, 199] on span "Invite Team Member" at bounding box center [1451, 195] width 120 height 19
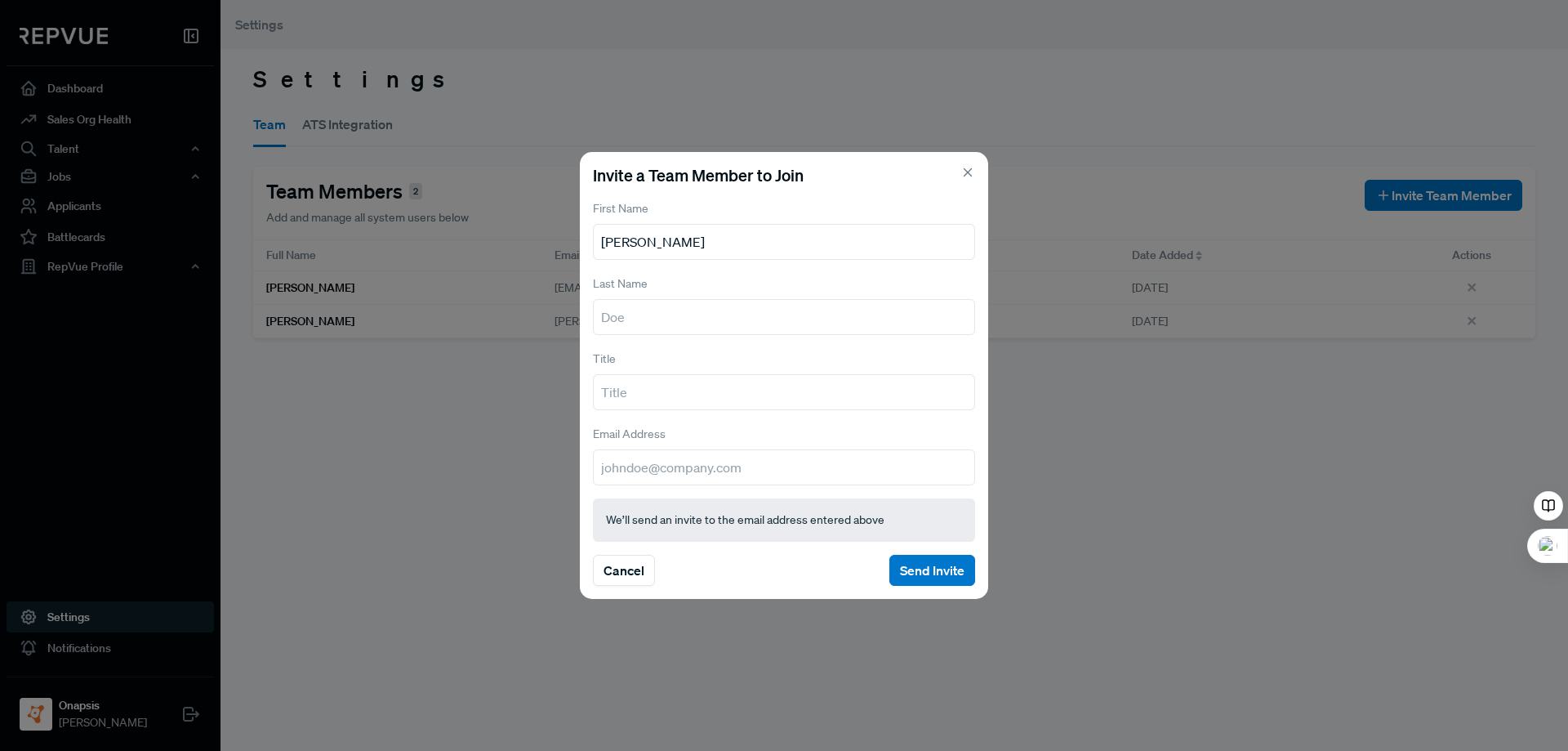
type input "Mariano"
type input "Nunez"
type input "CEO"
click at [678, 467] on input "email" at bounding box center [784, 468] width 382 height 36
click at [697, 480] on input "email" at bounding box center [784, 468] width 382 height 36
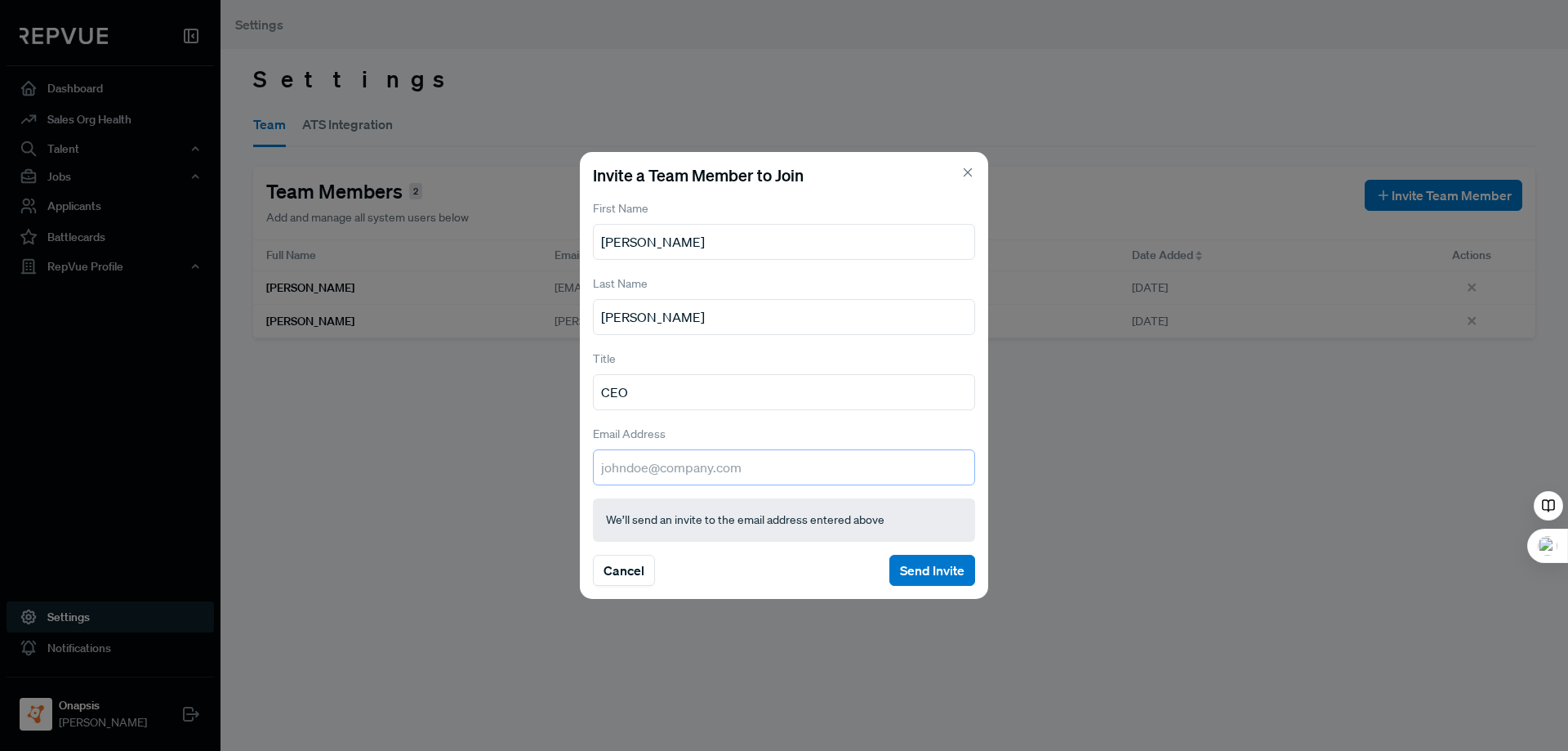
paste input "mnunez@onapsis.com"
type input "mnunez@onapsis.com"
click at [937, 568] on button "Send Invite" at bounding box center [932, 570] width 86 height 31
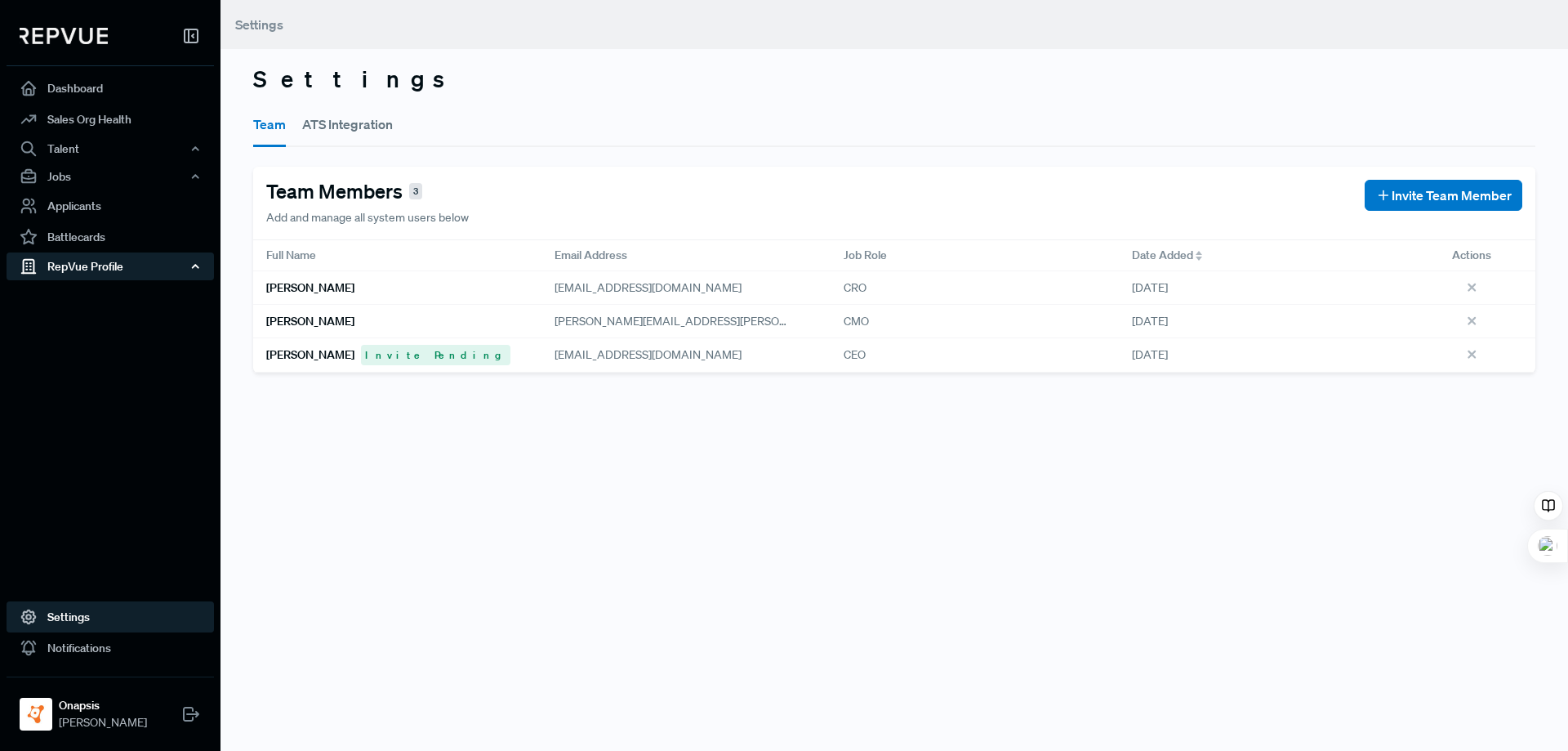
click at [97, 269] on div "RepVue Profile" at bounding box center [110, 266] width 207 height 28
click at [93, 351] on link "Questions on Q&A" at bounding box center [132, 348] width 207 height 26
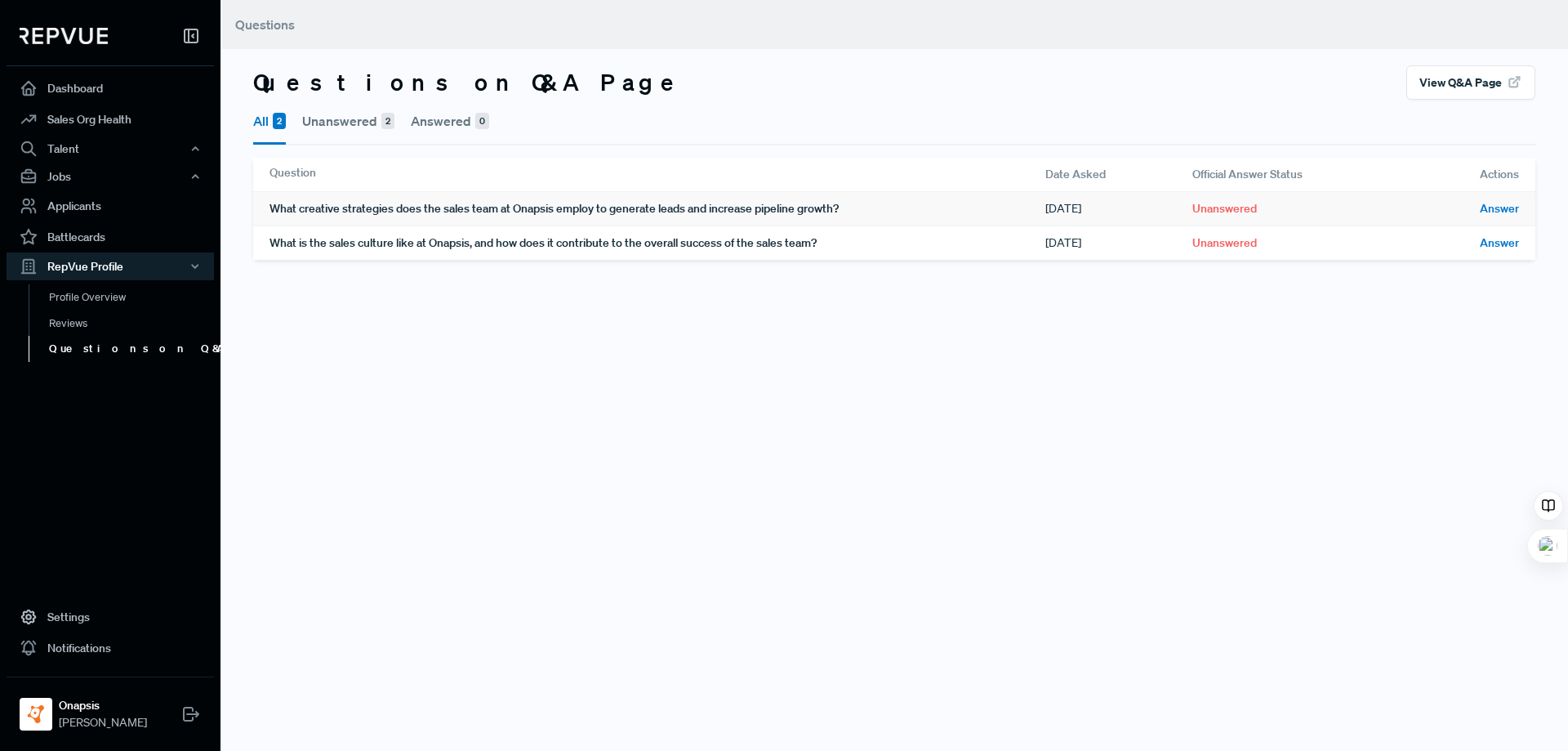
click at [1485, 206] on span "Answer" at bounding box center [1498, 209] width 39 height 17
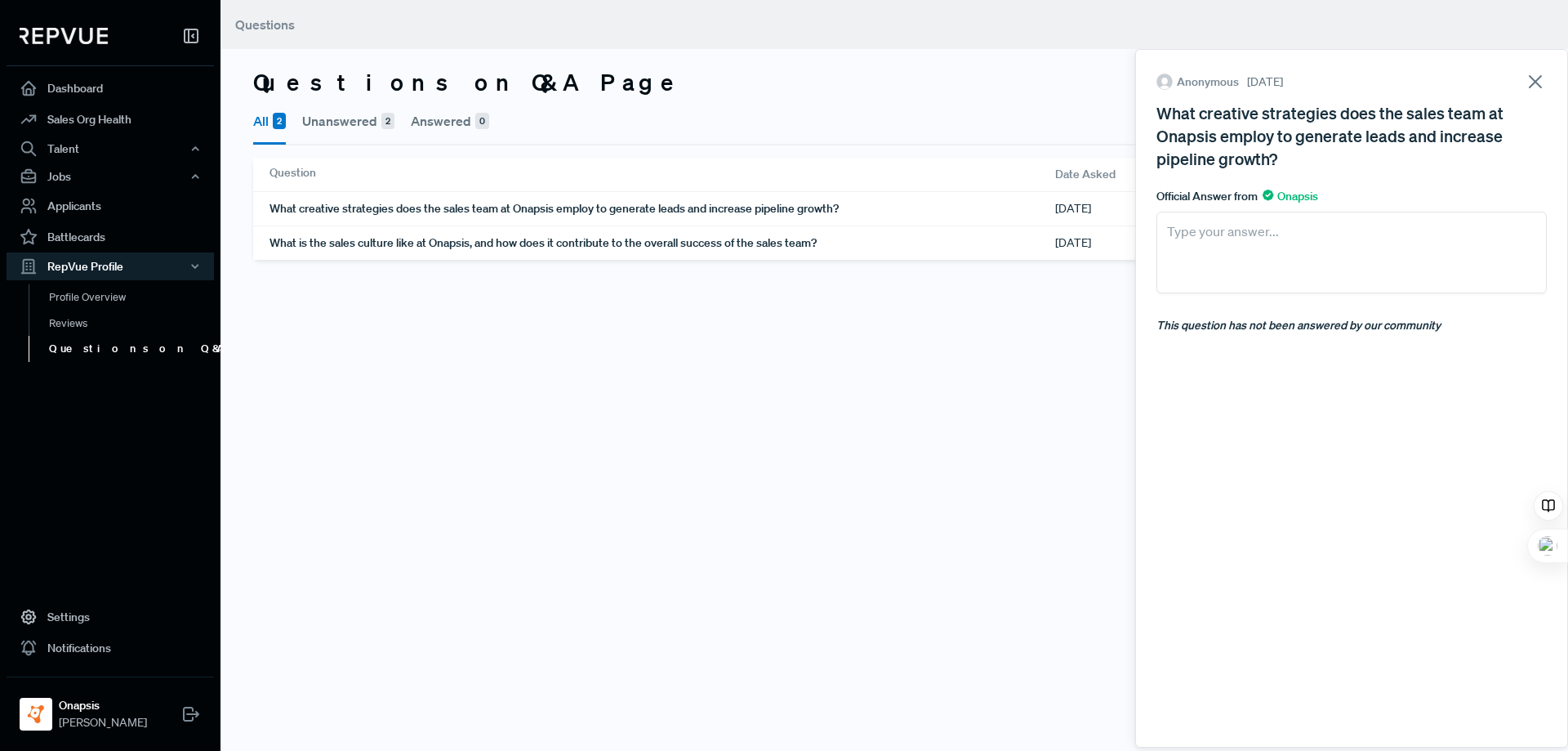
click at [1523, 81] on icon at bounding box center [1535, 81] width 23 height 23
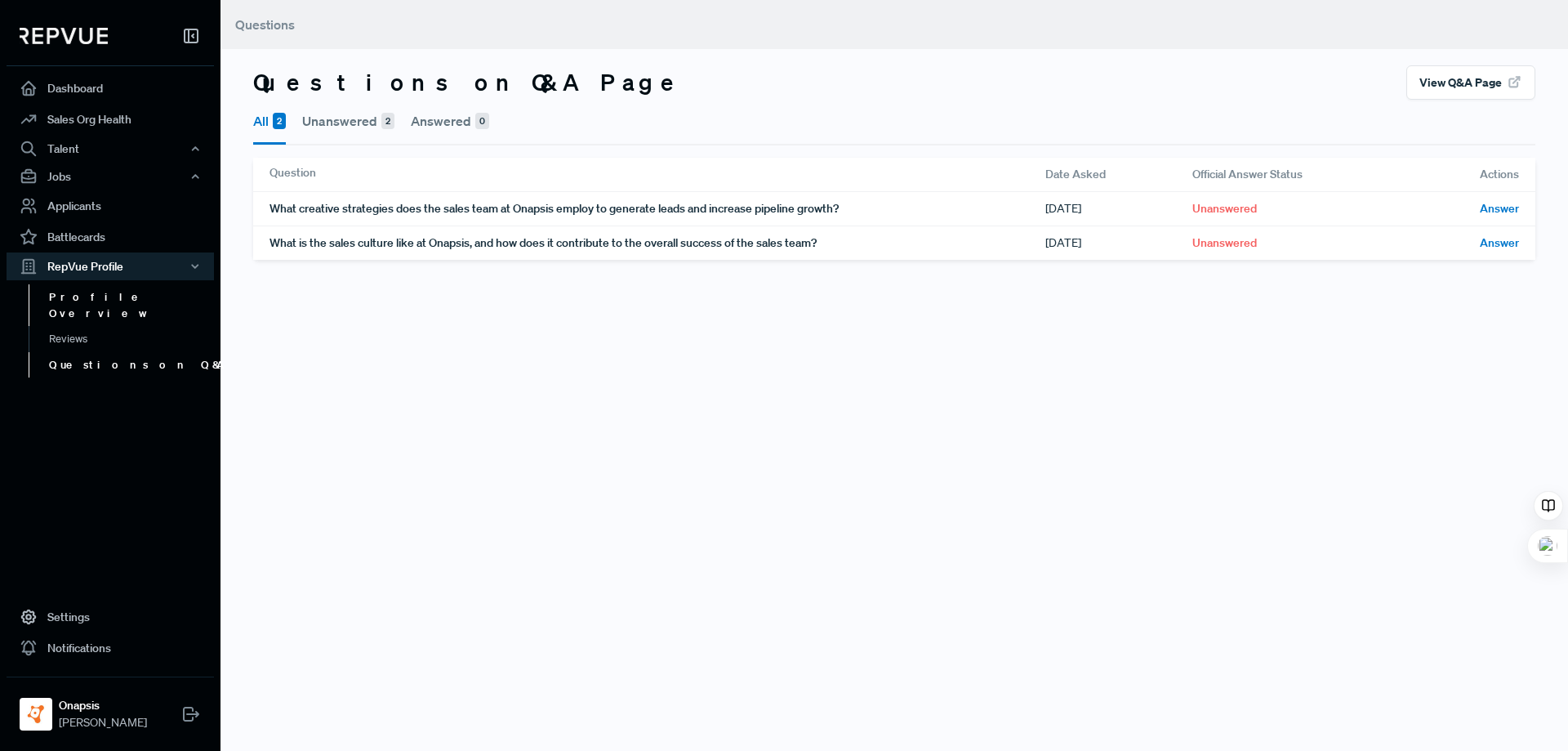
click at [99, 306] on link "Profile Overview" at bounding box center [132, 305] width 207 height 42
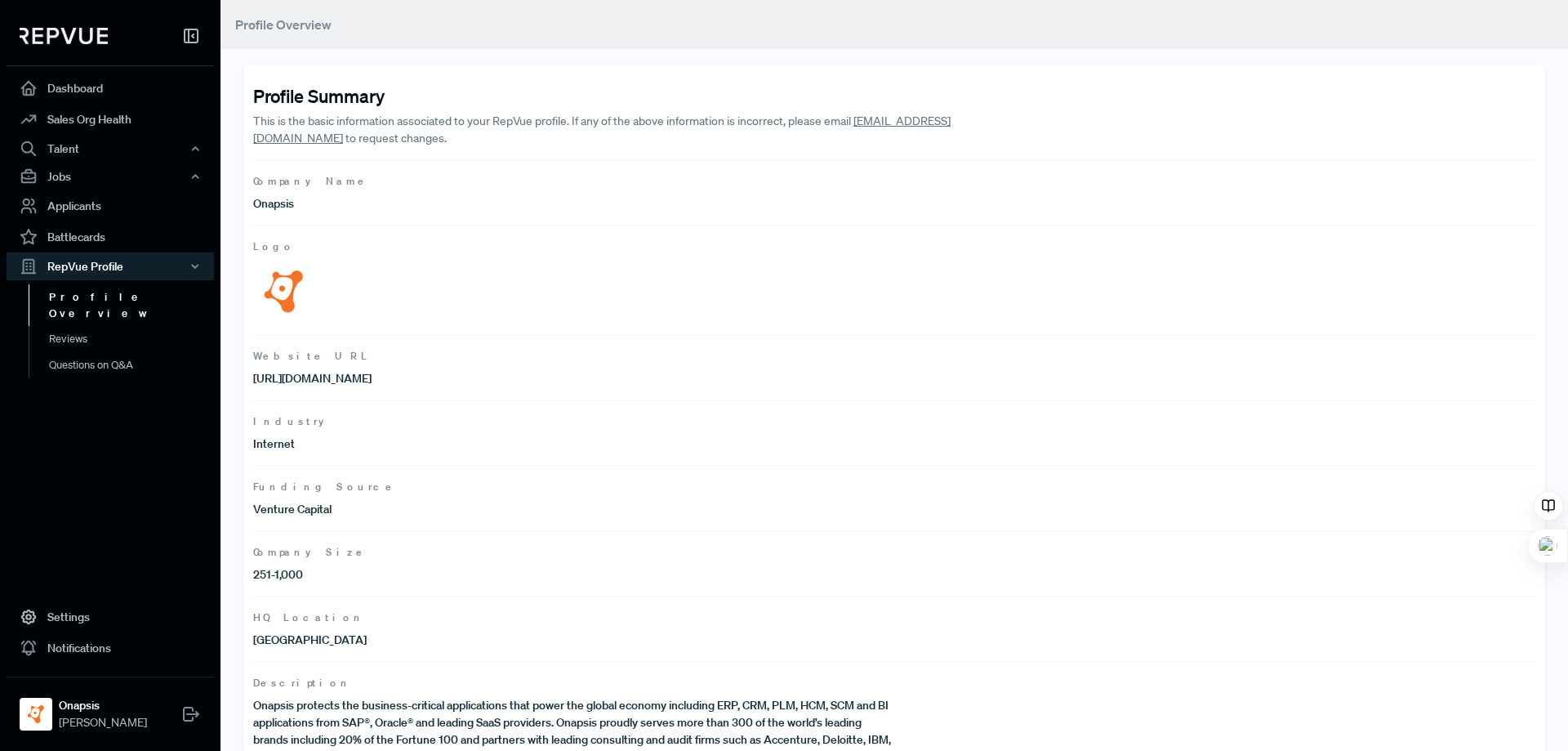
scroll to position [64, 0]
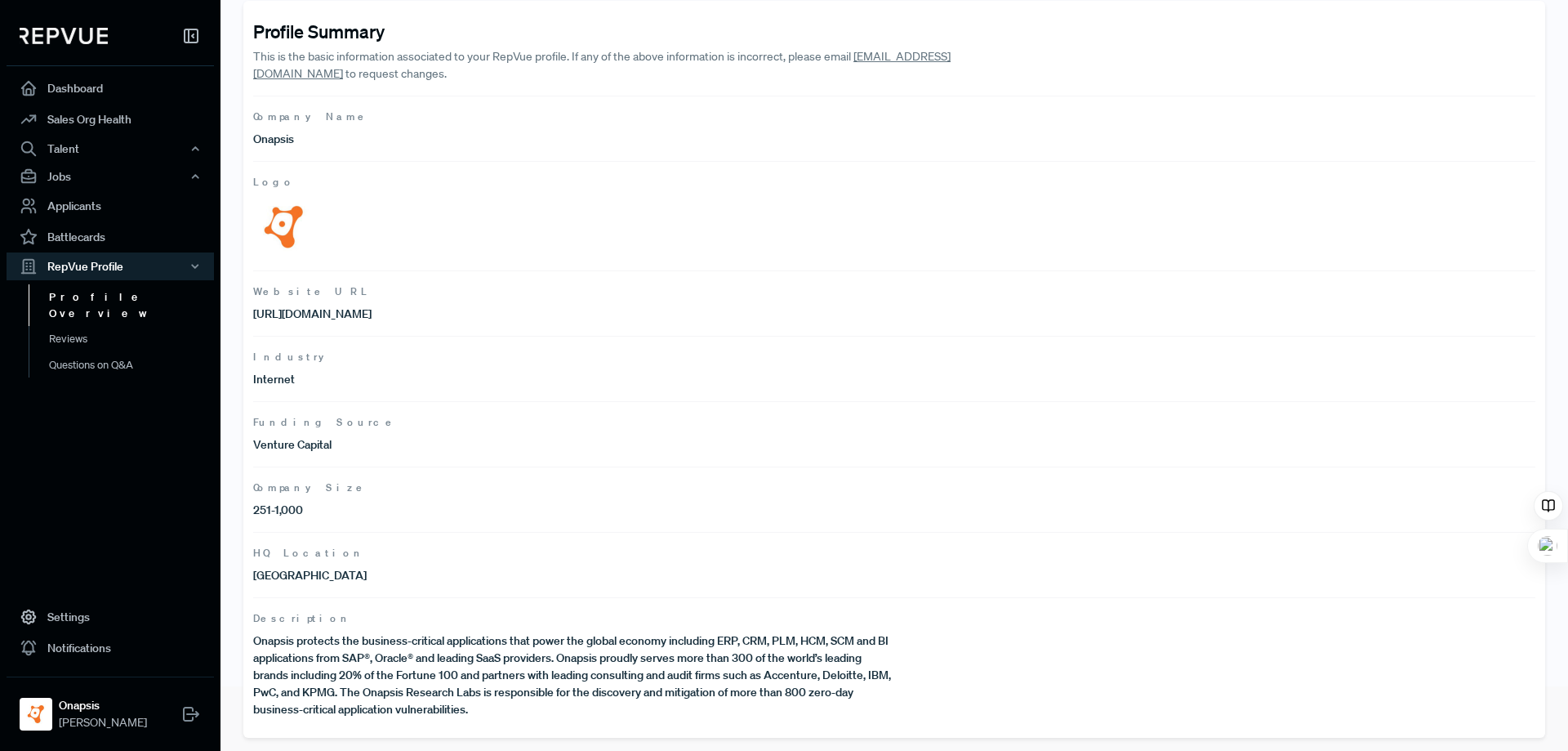
click at [406, 669] on p "Onapsis protects the business-critical applications that power the global econo…" at bounding box center [574, 675] width 641 height 86
click at [445, 682] on p "Onapsis protects the business-critical applications that power the global econo…" at bounding box center [574, 675] width 641 height 86
click at [484, 711] on p "Onapsis protects the business-critical applications that power the global econo…" at bounding box center [574, 675] width 641 height 86
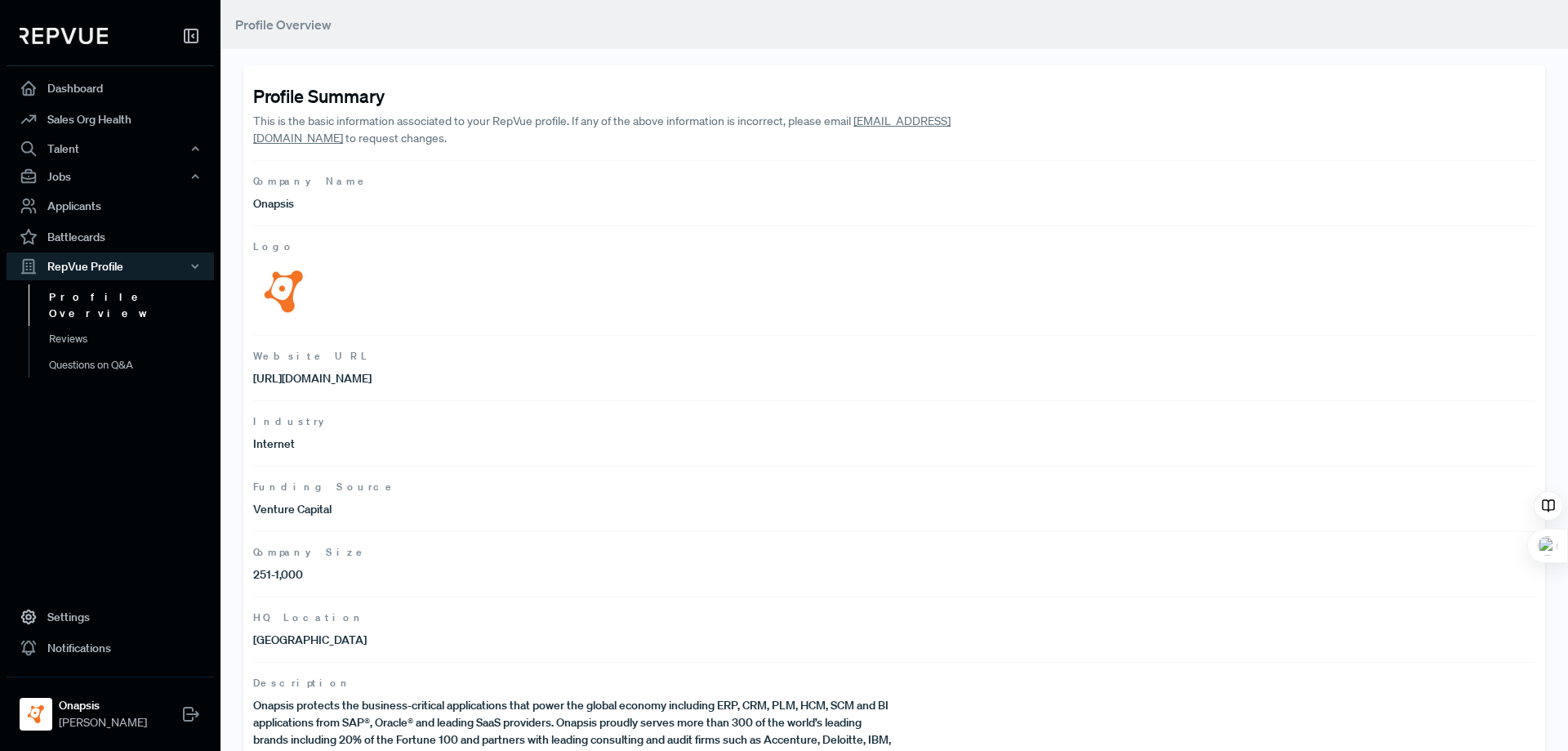
click at [122, 292] on link "Profile Overview" at bounding box center [132, 305] width 207 height 42
click at [126, 263] on div "RepVue Profile" at bounding box center [110, 266] width 207 height 28
click at [103, 112] on link "Sales Org Health" at bounding box center [110, 119] width 207 height 31
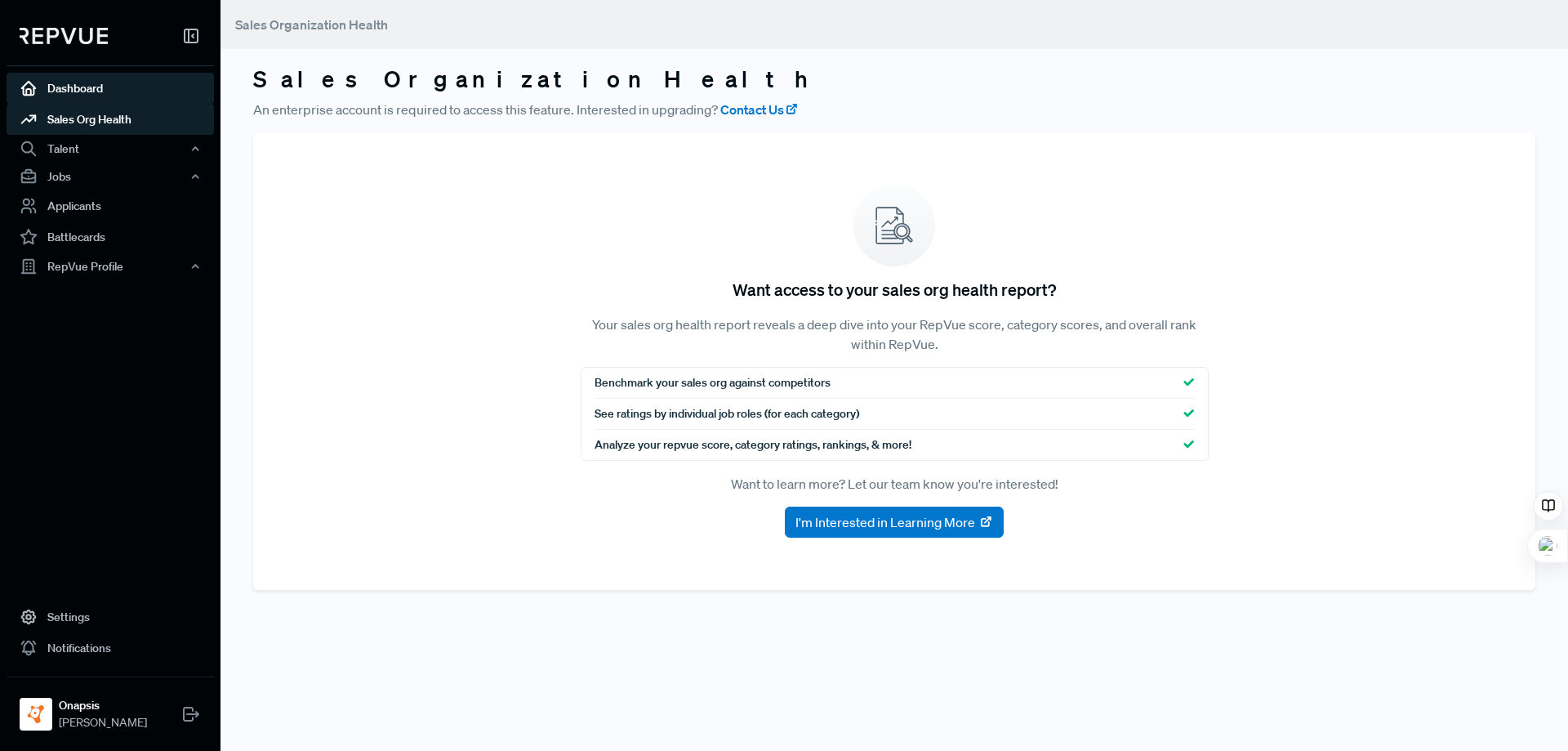
click at [80, 89] on link "Dashboard" at bounding box center [110, 88] width 207 height 31
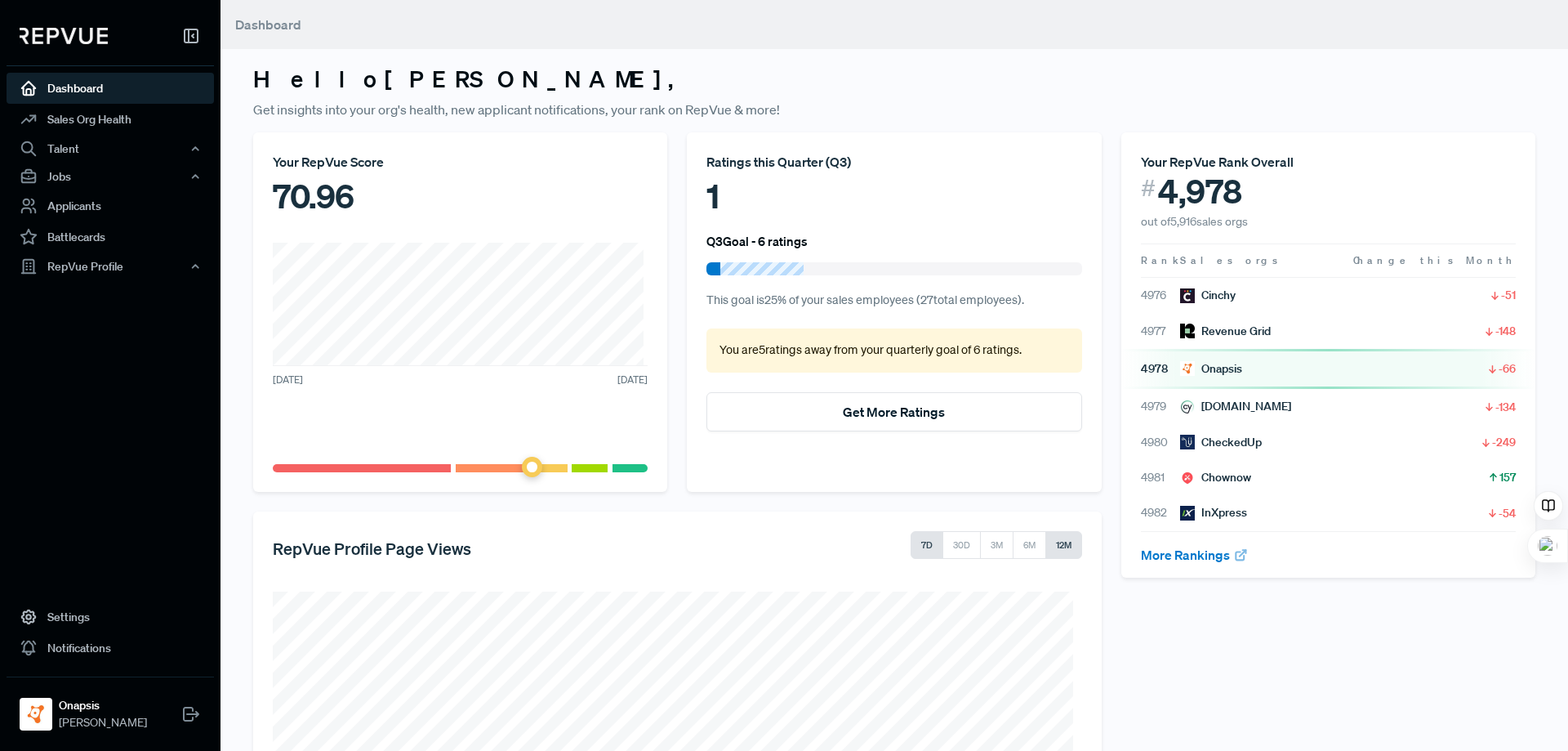
click at [1062, 556] on button "12M" at bounding box center [1063, 544] width 36 height 28
click at [85, 176] on div "Jobs" at bounding box center [110, 176] width 207 height 28
click at [82, 206] on link "Job Listings" at bounding box center [132, 207] width 207 height 26
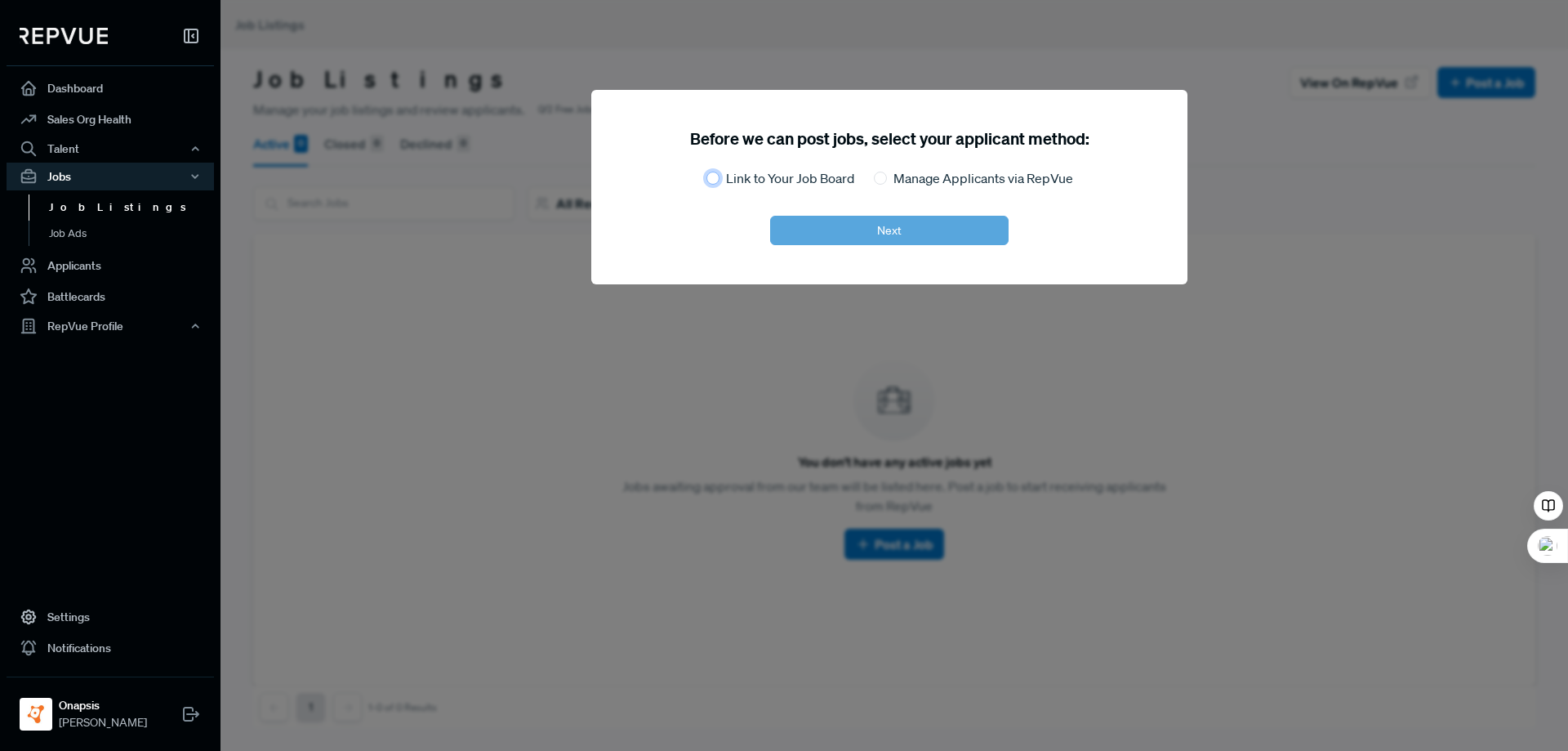
click at [710, 181] on input "Link to Your Job Board" at bounding box center [713, 178] width 13 height 13
radio input "true"
click at [863, 237] on button "Next" at bounding box center [888, 230] width 238 height 30
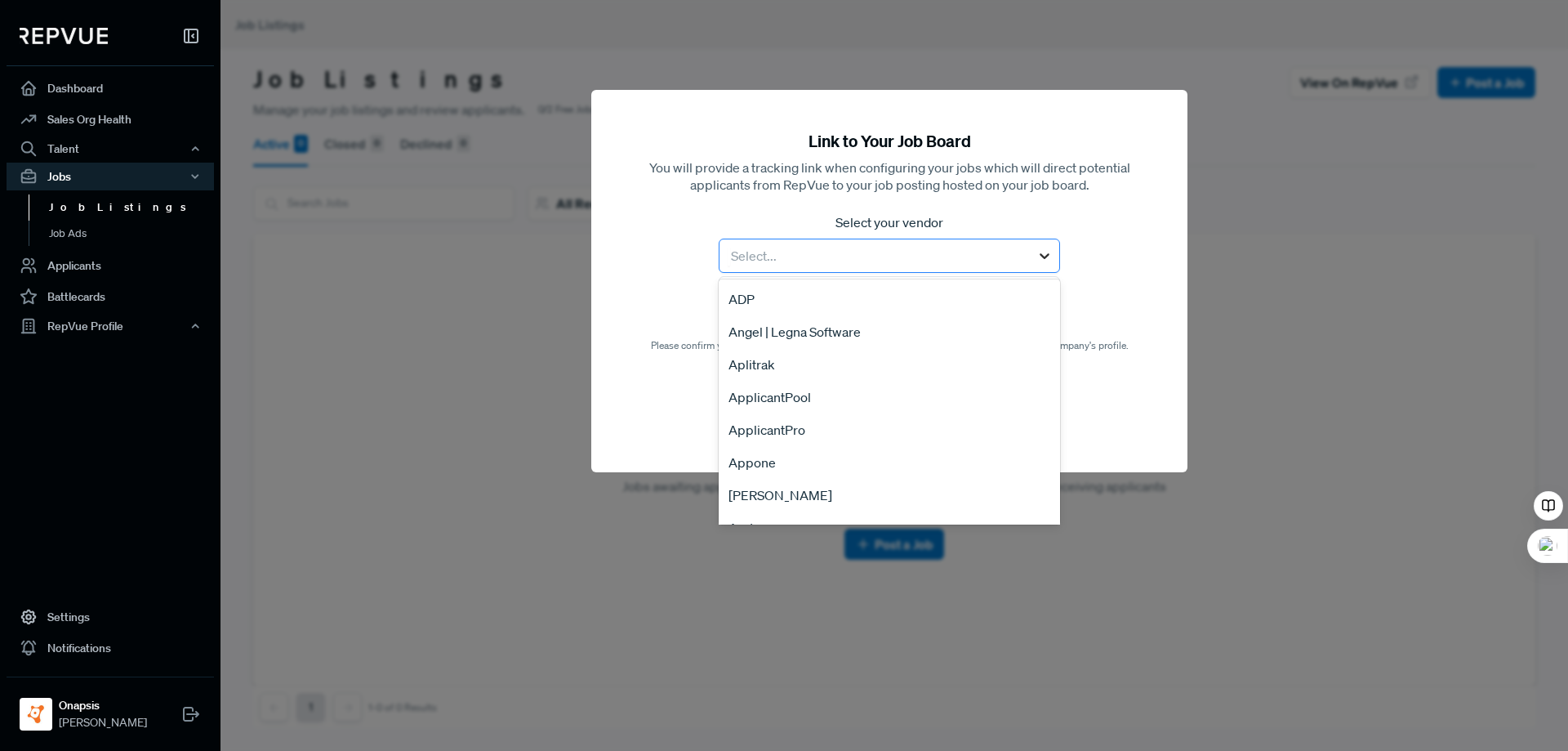
click at [1042, 258] on icon at bounding box center [1044, 255] width 16 height 16
click at [858, 403] on div "LinkedIn" at bounding box center [888, 397] width 341 height 33
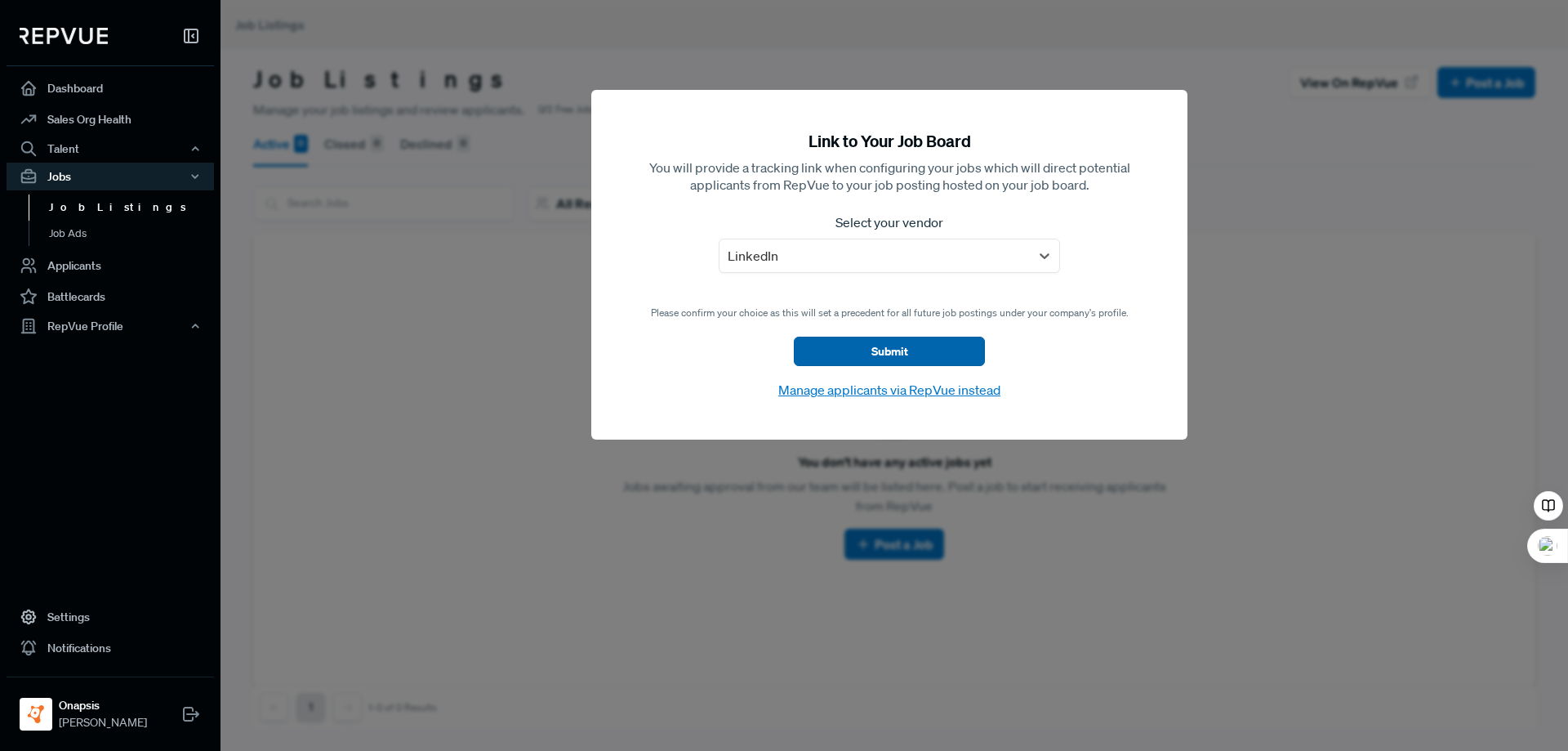
click at [879, 361] on button "Submit" at bounding box center [889, 351] width 191 height 30
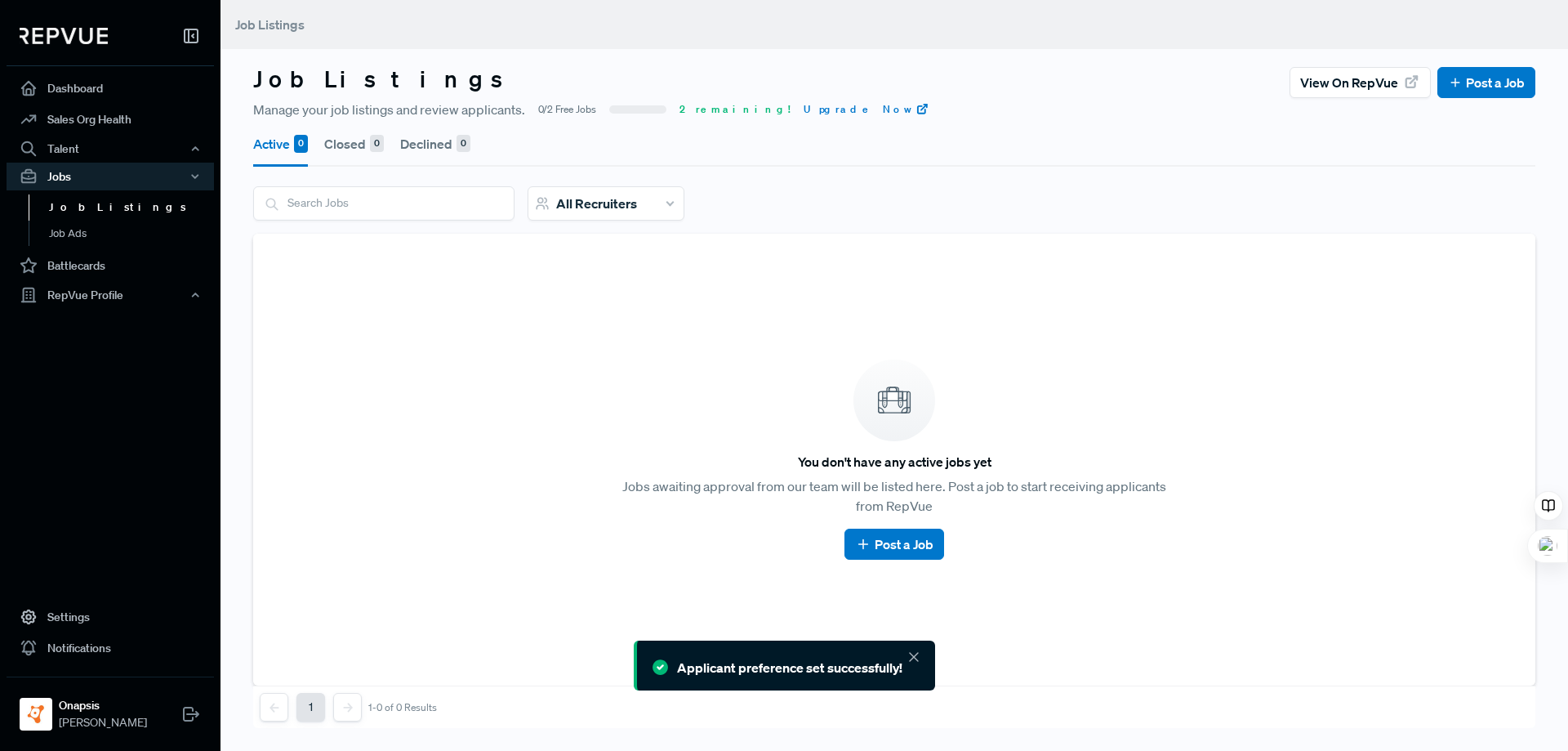
scroll to position [3, 0]
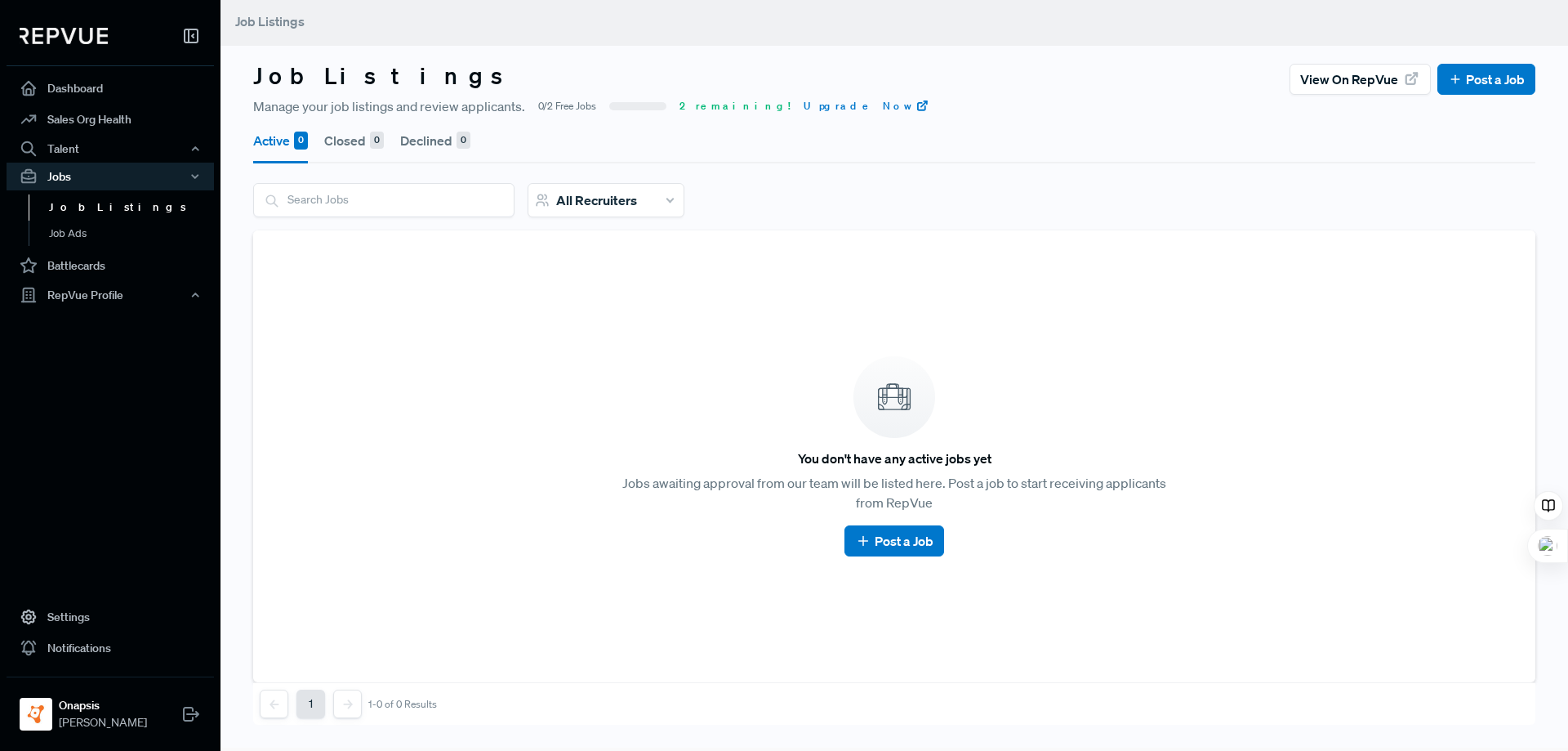
click at [344, 141] on button "Closed 0" at bounding box center [354, 141] width 59 height 46
click at [435, 143] on button "Declined 0" at bounding box center [434, 141] width 70 height 46
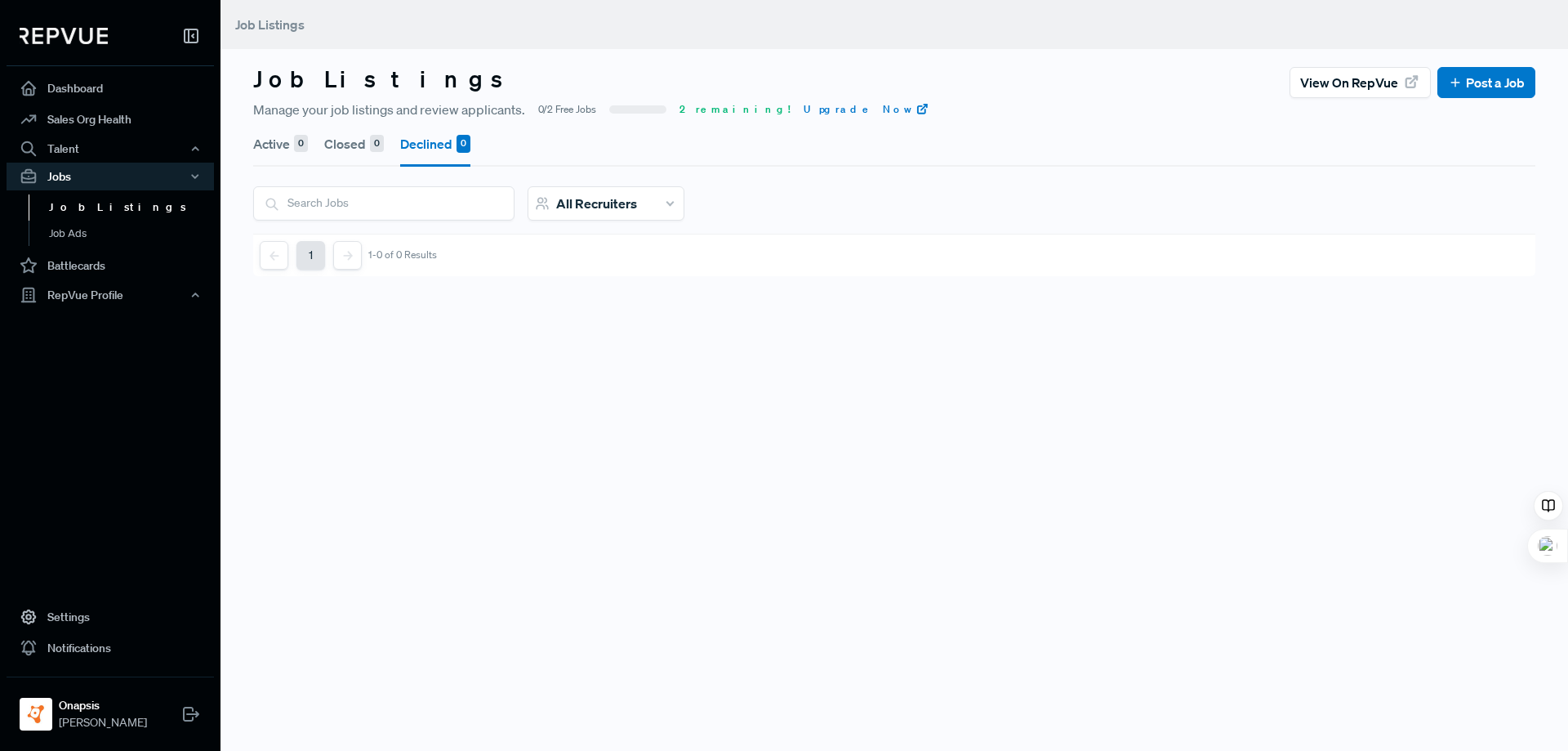
click at [284, 144] on button "Active 0" at bounding box center [280, 144] width 54 height 46
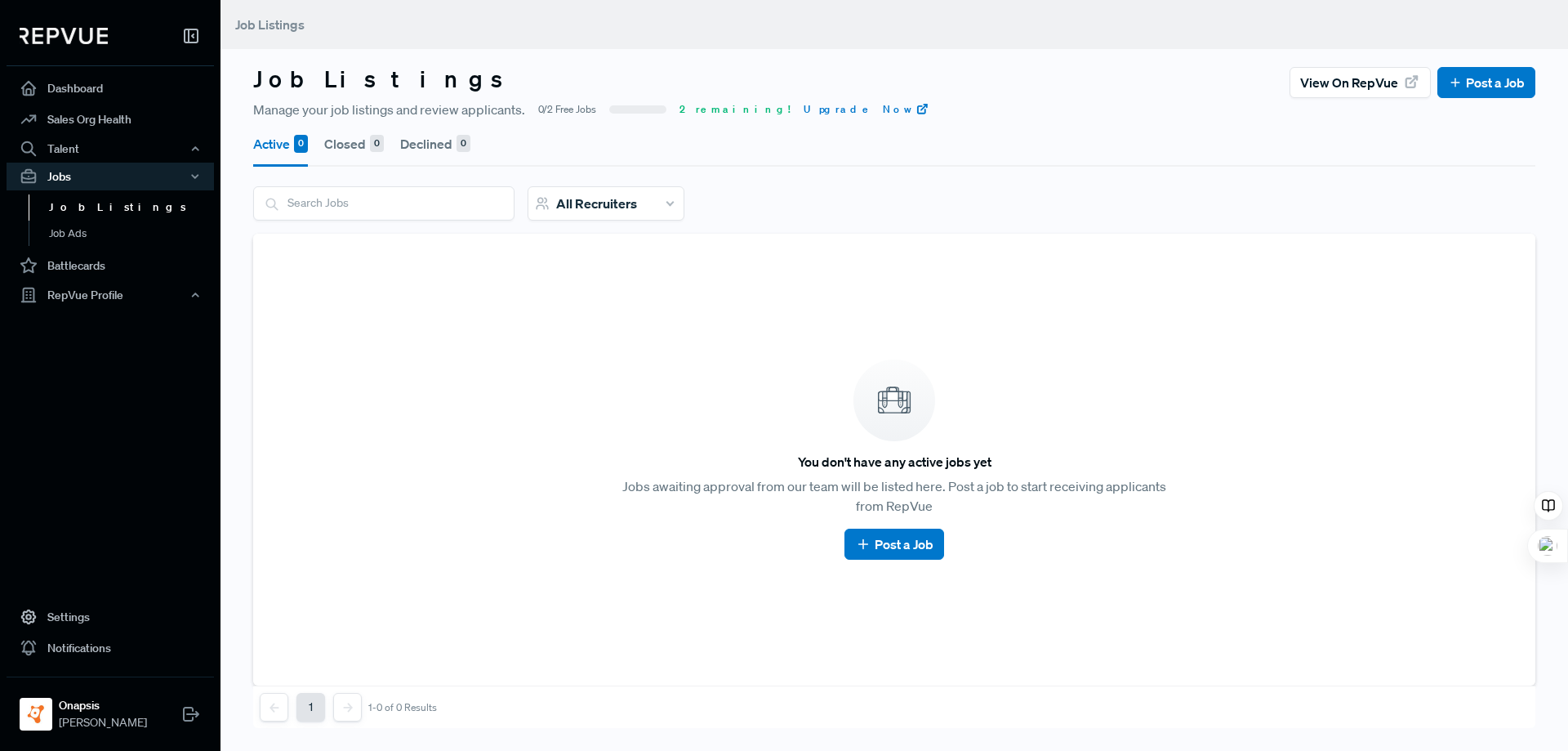
click at [87, 208] on link "Job Listings" at bounding box center [132, 207] width 207 height 26
click at [85, 240] on link "Job Ads" at bounding box center [132, 233] width 207 height 26
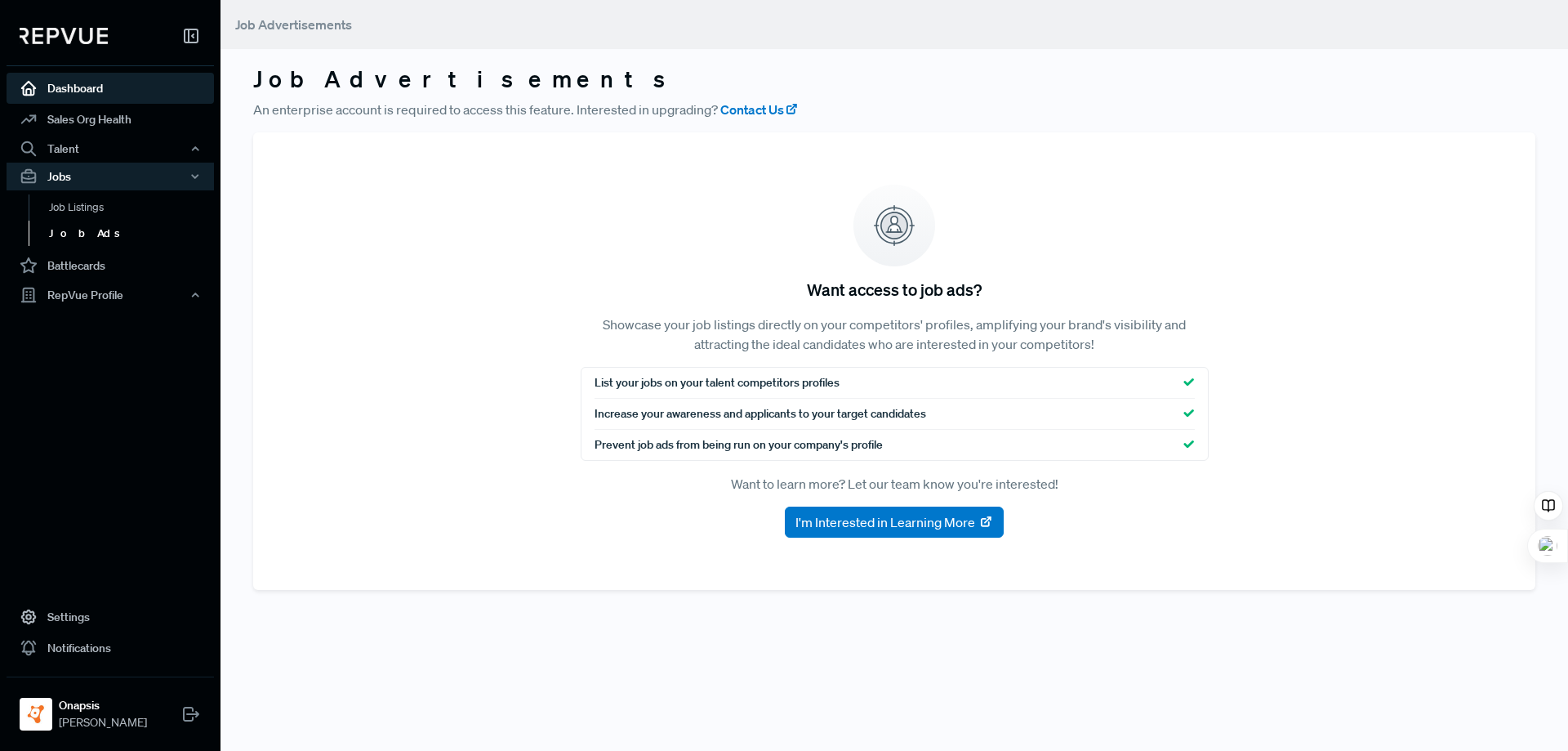
click at [70, 87] on link "Dashboard" at bounding box center [110, 88] width 207 height 31
